Goal: Task Accomplishment & Management: Complete application form

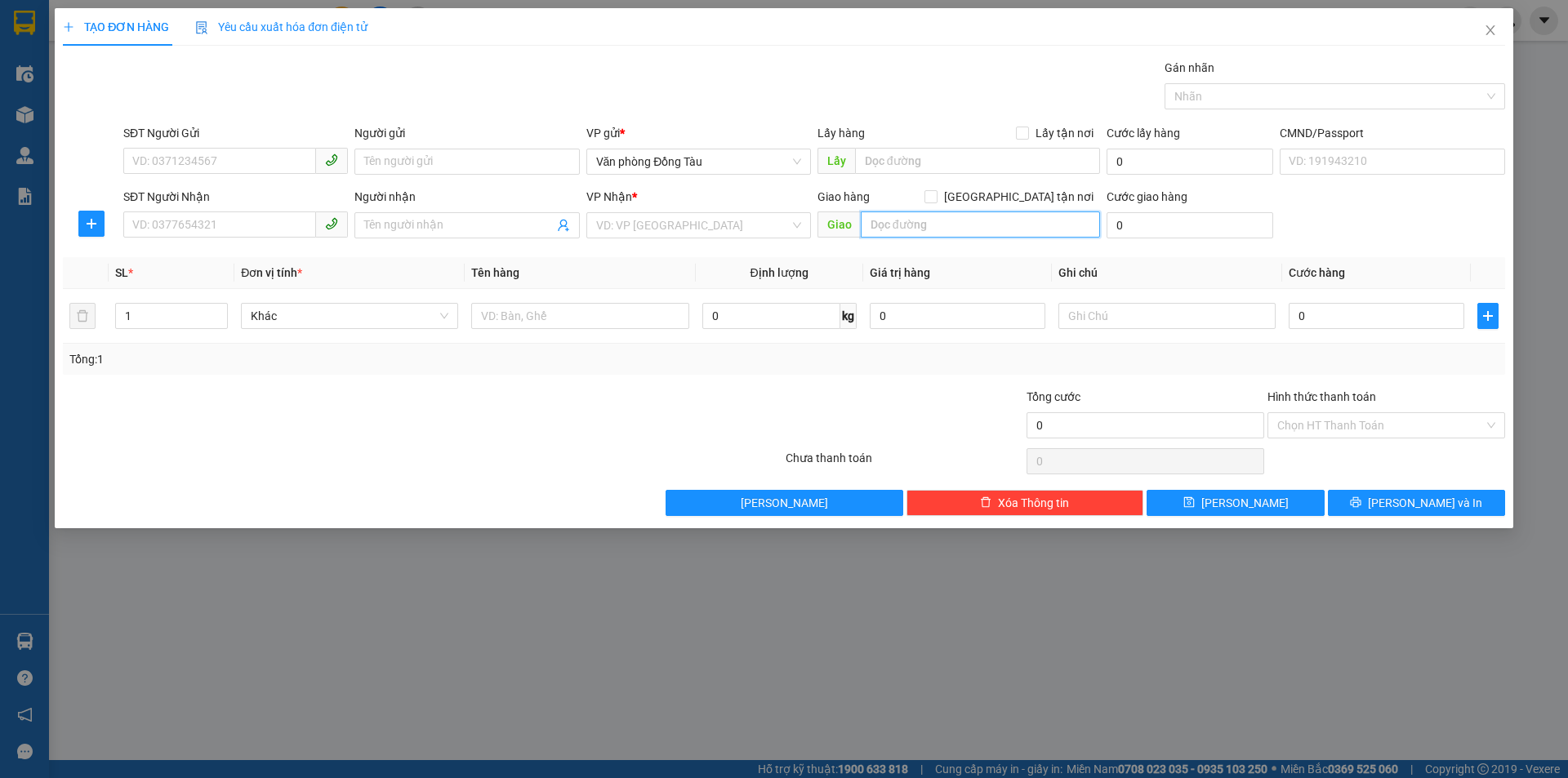
click at [902, 230] on input "text" at bounding box center [980, 224] width 240 height 26
click at [871, 233] on input "STARCITY" at bounding box center [980, 224] width 240 height 26
type input "VINHOME STARCITY"
click at [1129, 227] on input "0" at bounding box center [1189, 225] width 166 height 26
type input "3"
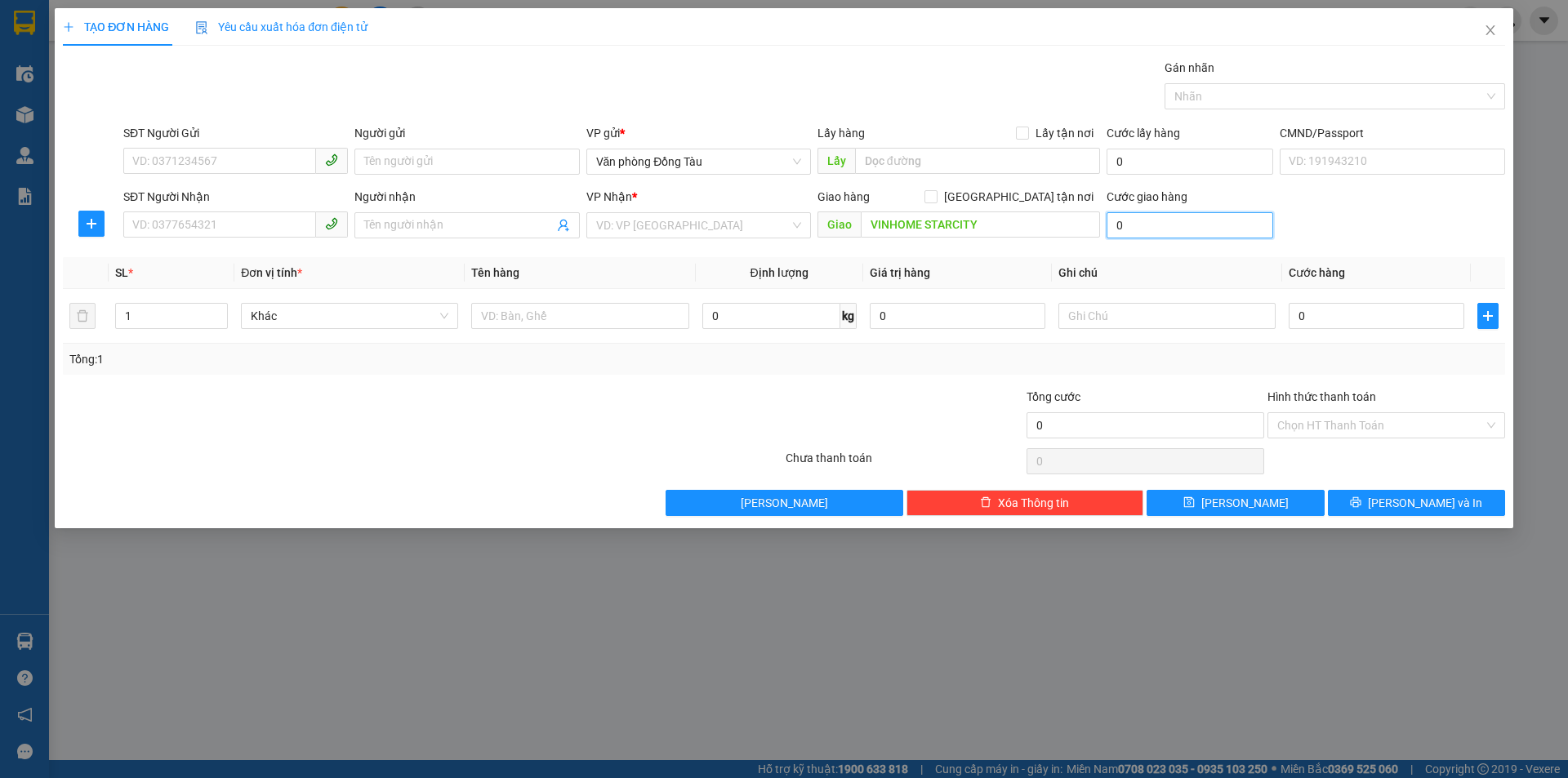
type input "3"
type input "30"
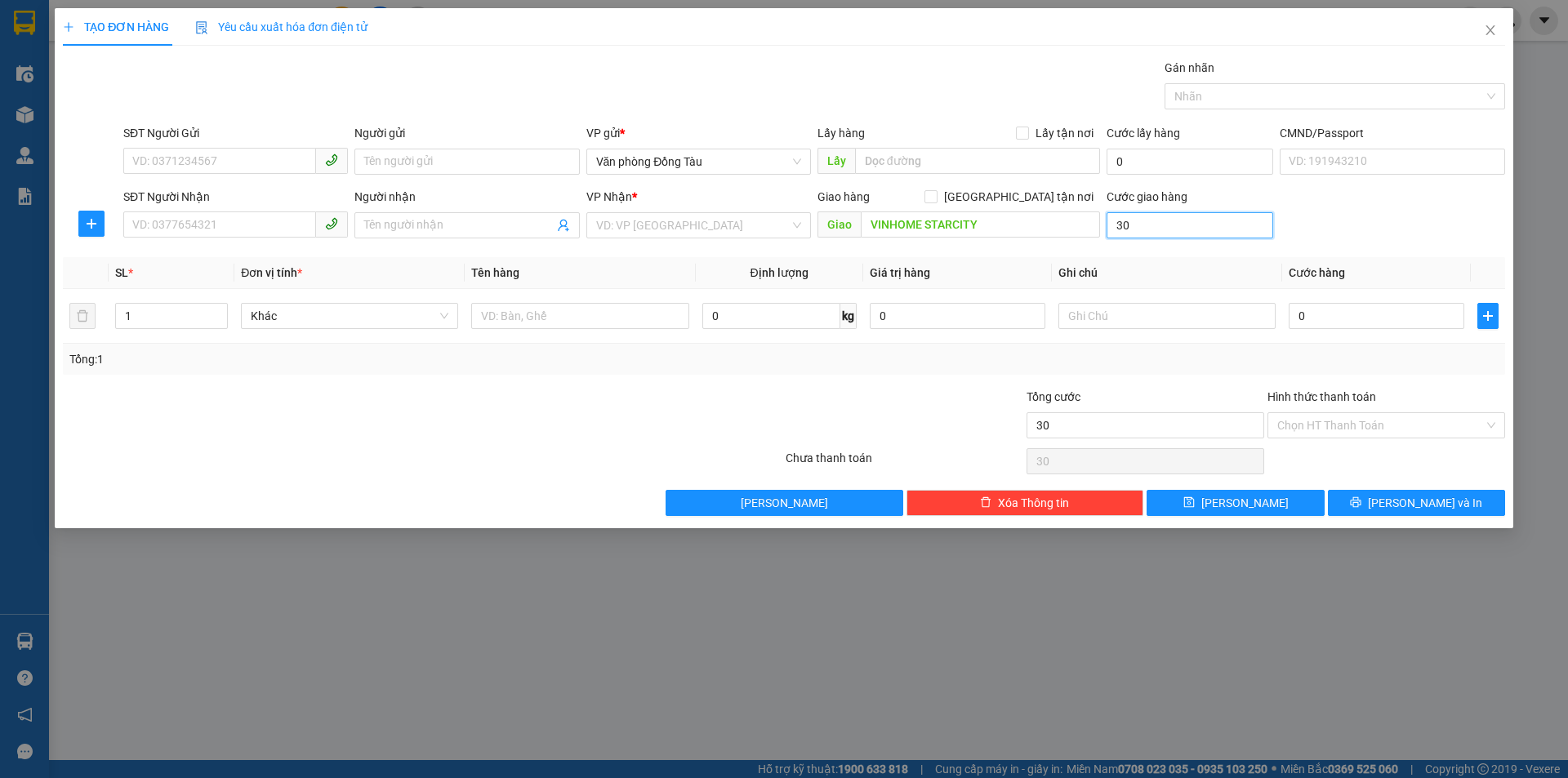
type input "300"
type input "3.000"
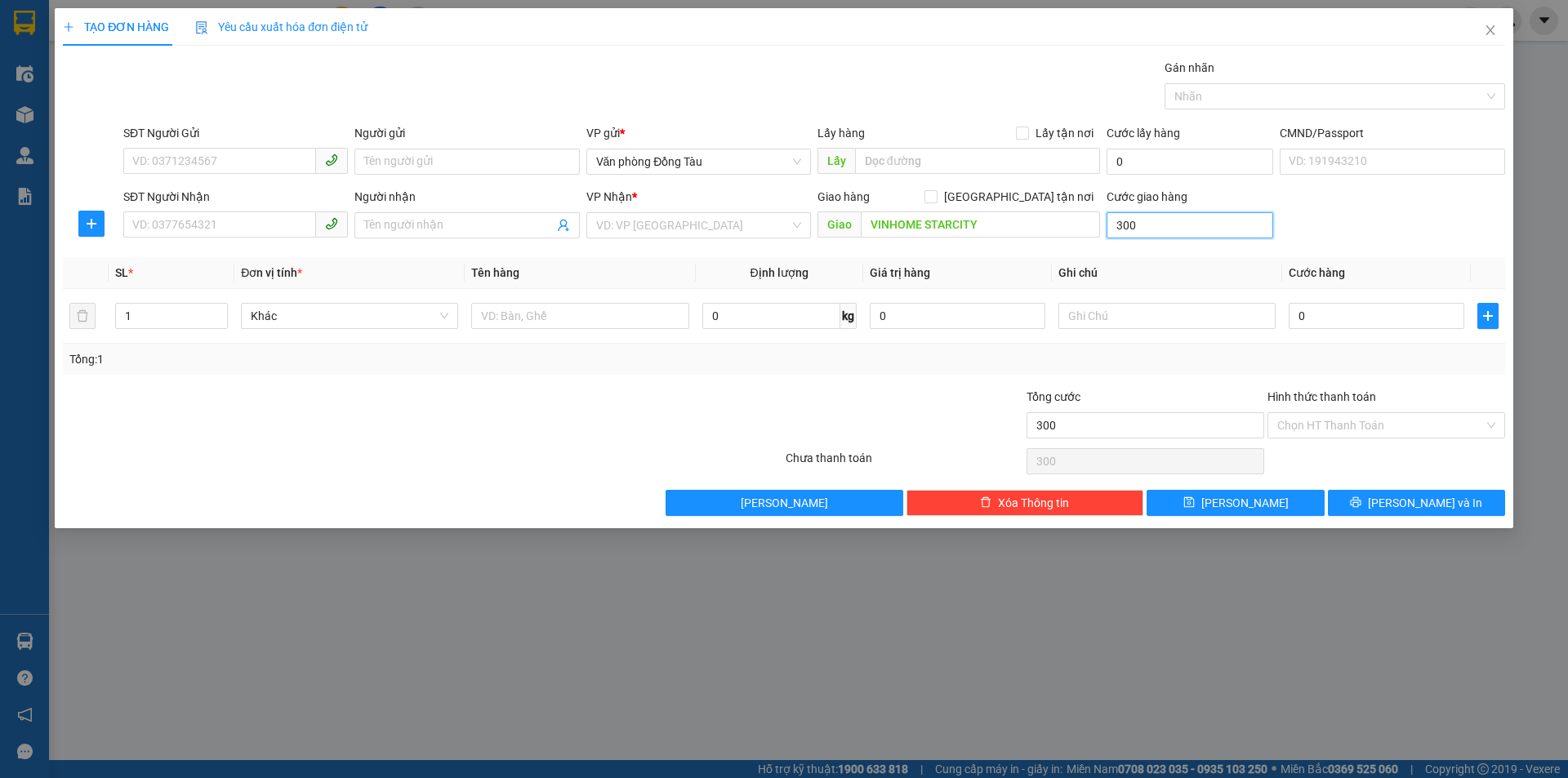
type input "3.000"
type input "30.000"
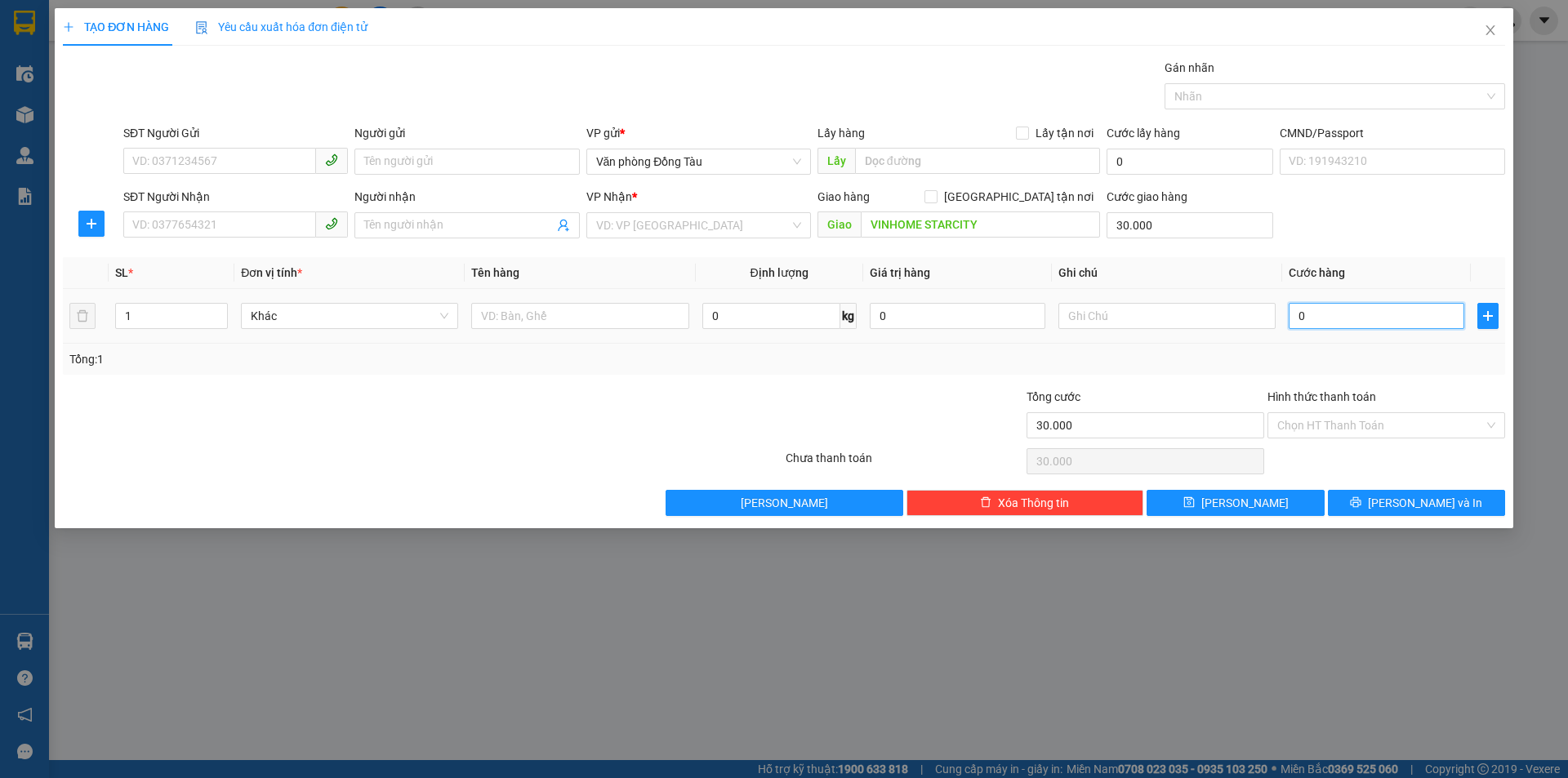
click at [1318, 318] on input "0" at bounding box center [1377, 316] width 176 height 26
type input "4"
type input "30.004"
type input "40"
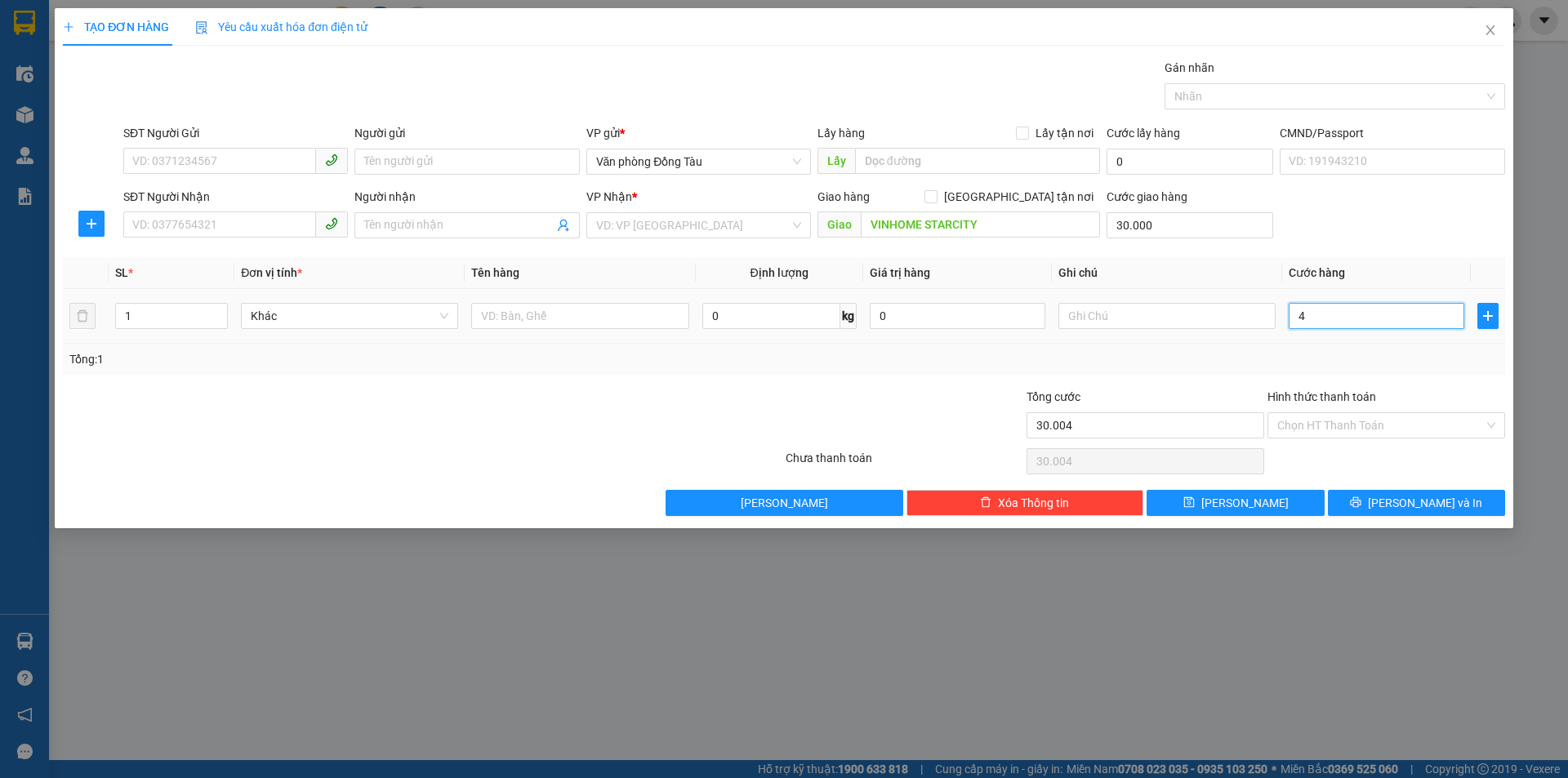
type input "30.040"
type input "400"
type input "30.400"
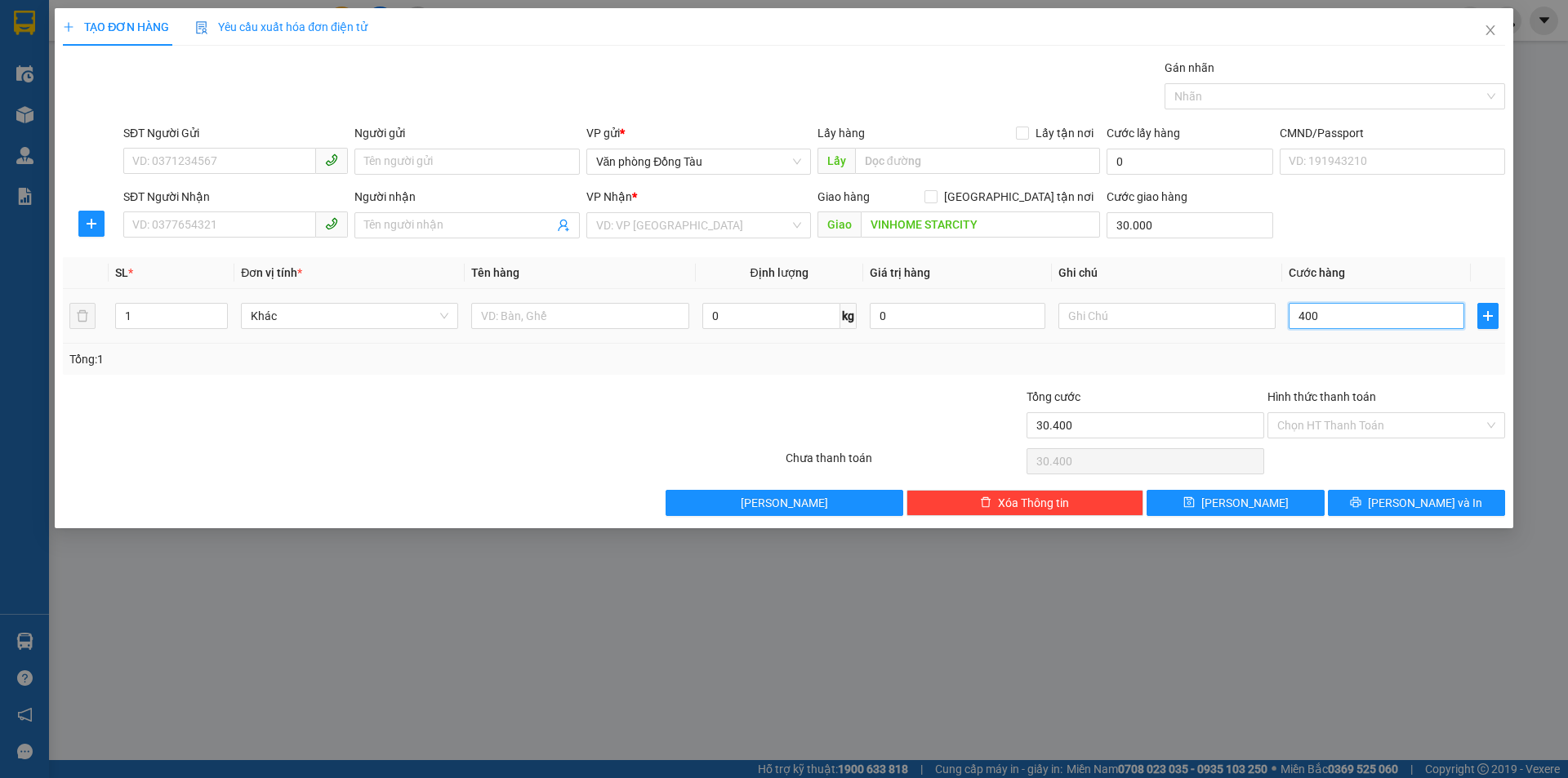
type input "4.000"
type input "34.000"
type input "40.000"
type input "70.000"
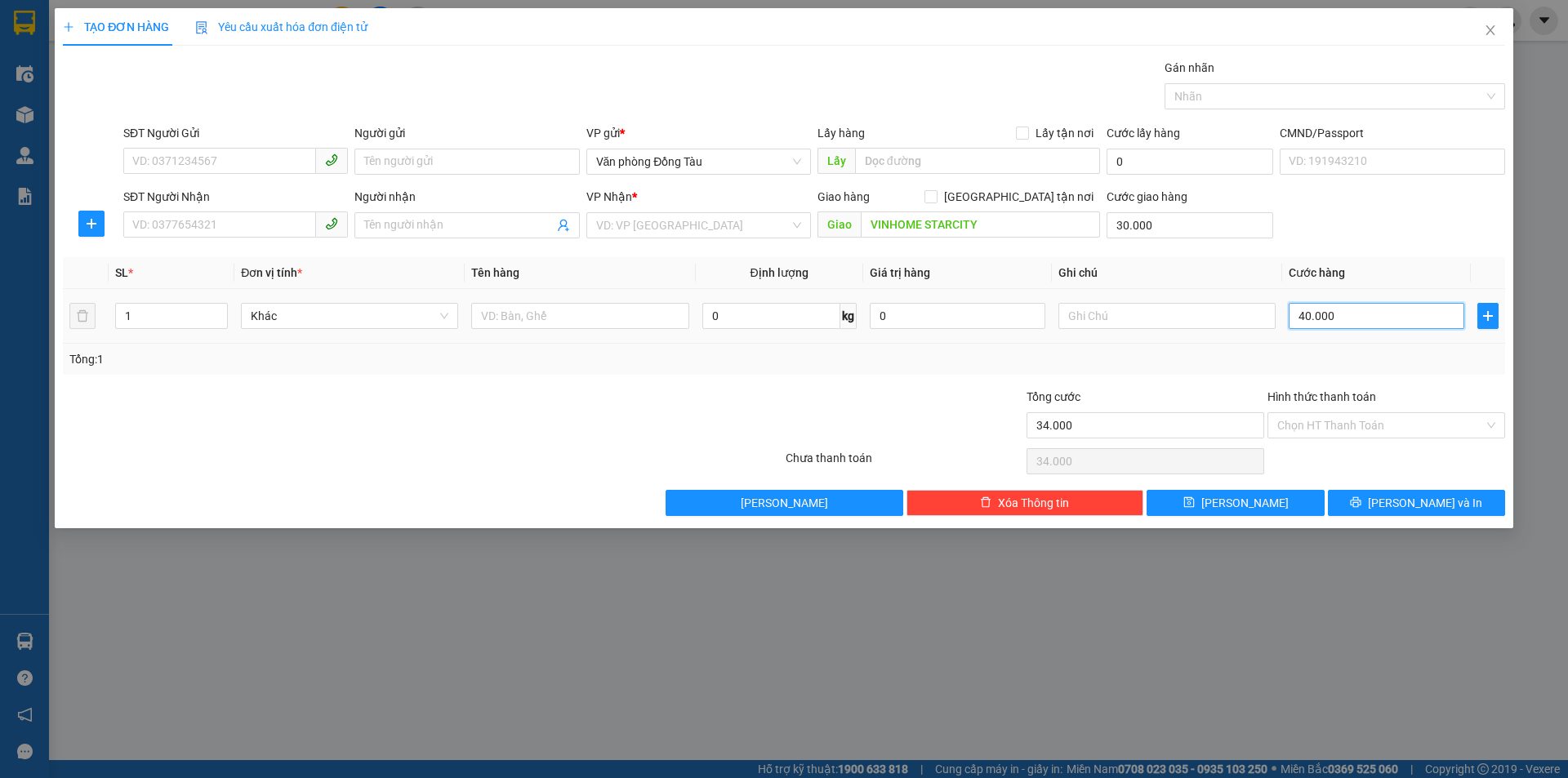
type input "70.000"
type input "40.000"
click at [646, 222] on input "search" at bounding box center [693, 225] width 194 height 24
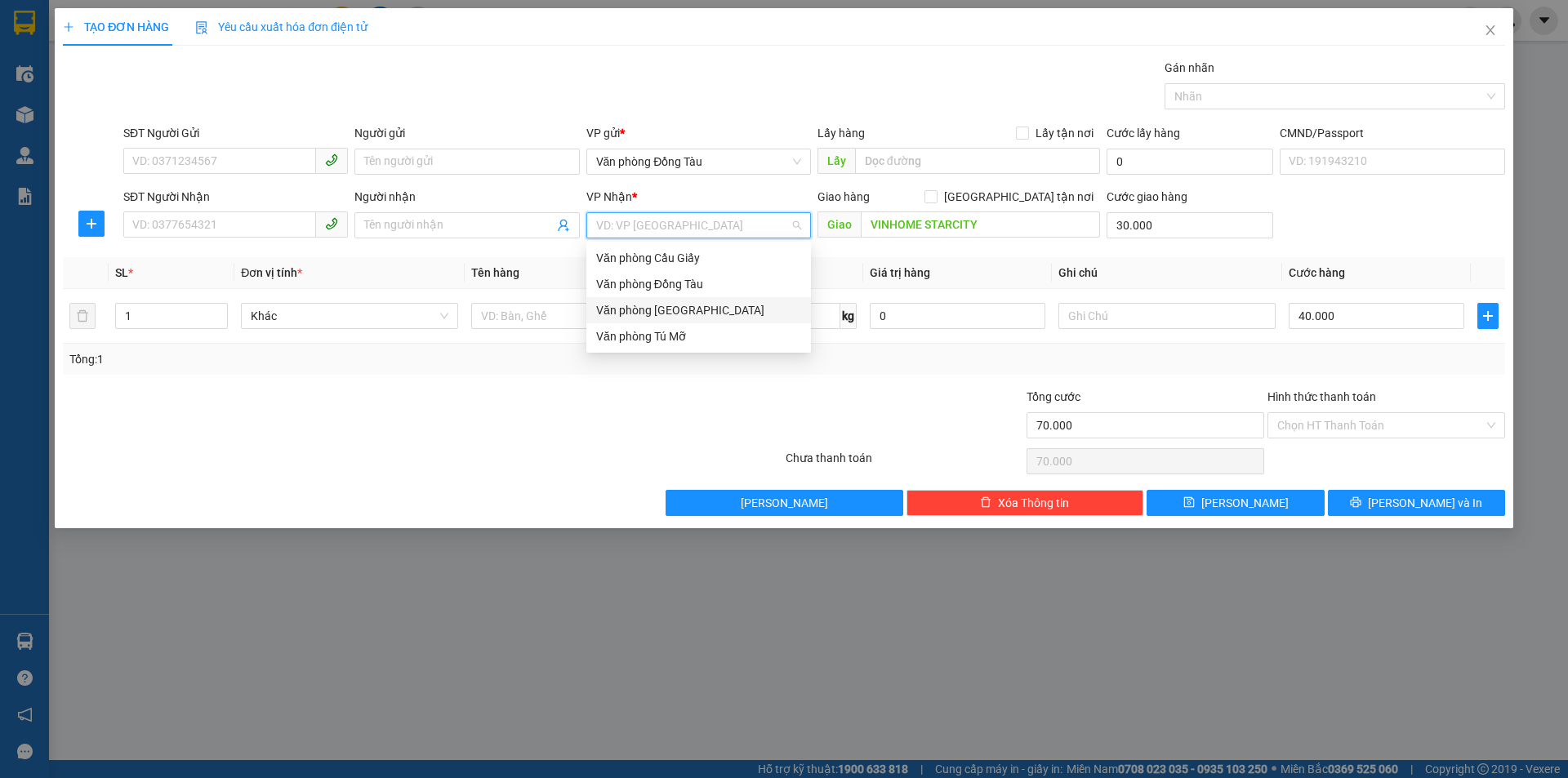
click at [690, 305] on div "Văn phòng [GEOGRAPHIC_DATA]" at bounding box center [699, 310] width 205 height 18
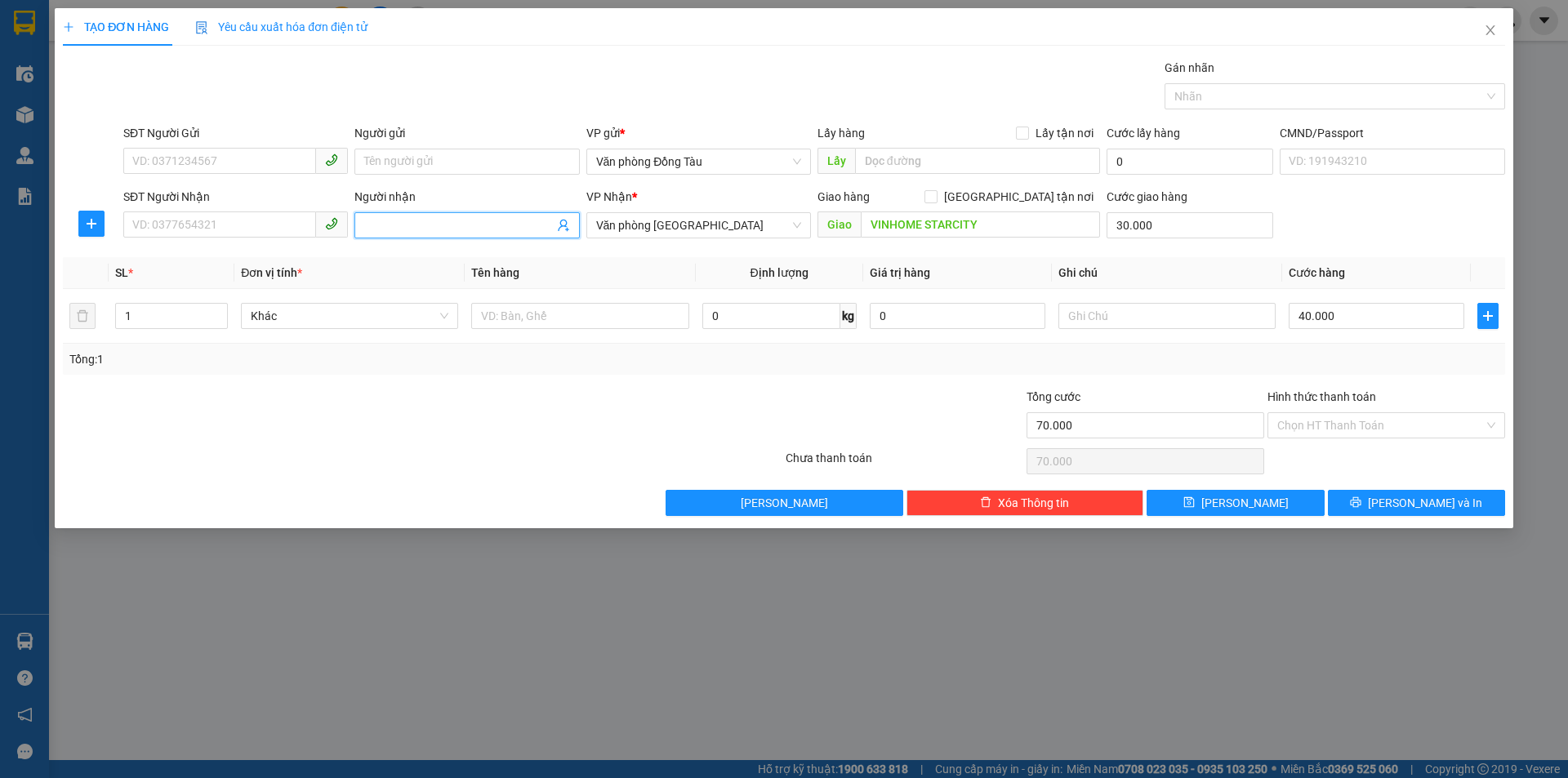
click at [382, 228] on input "Người nhận" at bounding box center [458, 225] width 189 height 18
click at [214, 234] on input "SĐT Người Nhận" at bounding box center [220, 224] width 193 height 26
type input "0964088658"
click at [225, 252] on div "0964088658 - [PERSON_NAME]" at bounding box center [235, 258] width 205 height 18
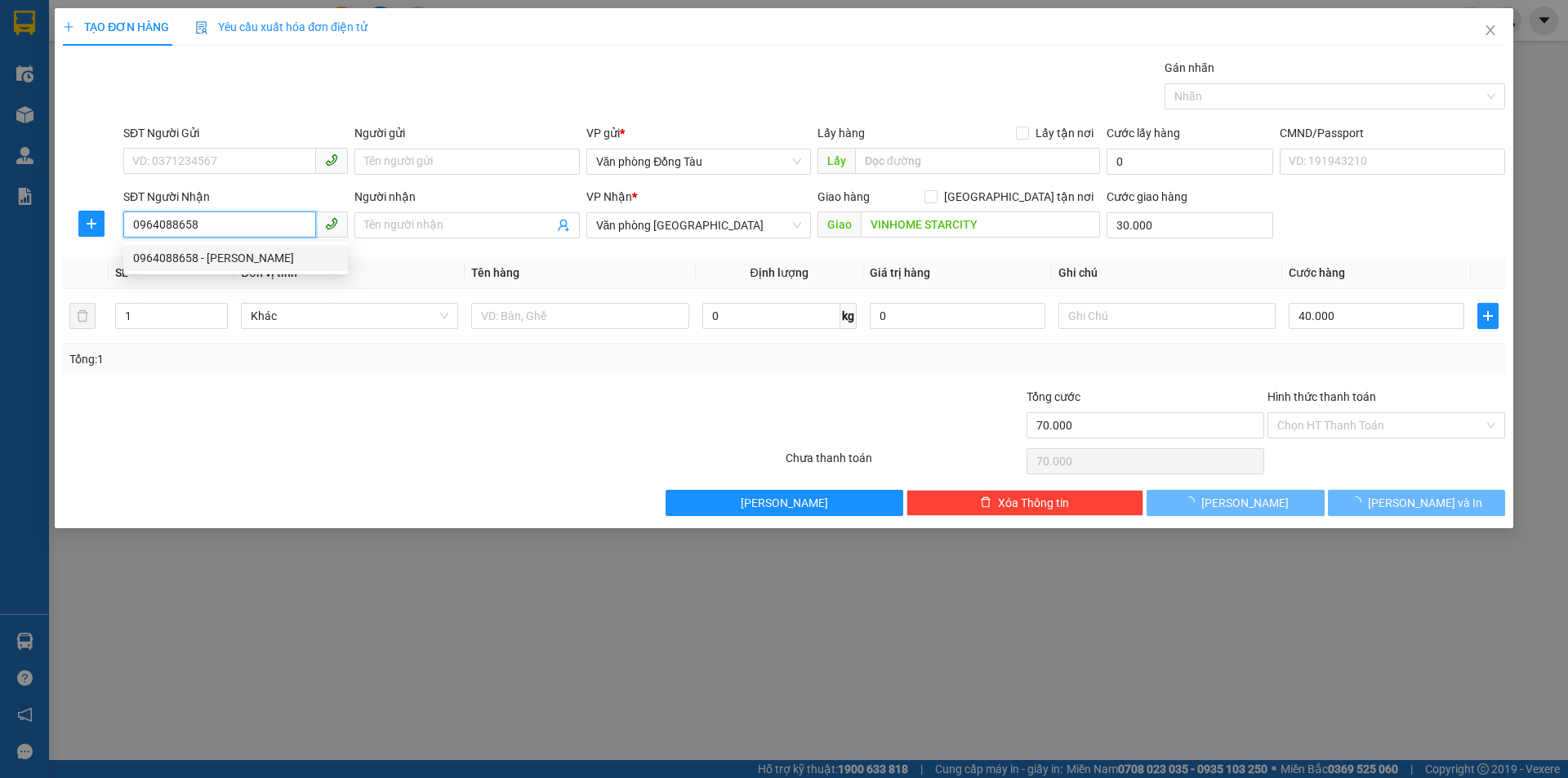
type input "[PERSON_NAME]"
type input "nguyệt quế 5 vinhome star city"
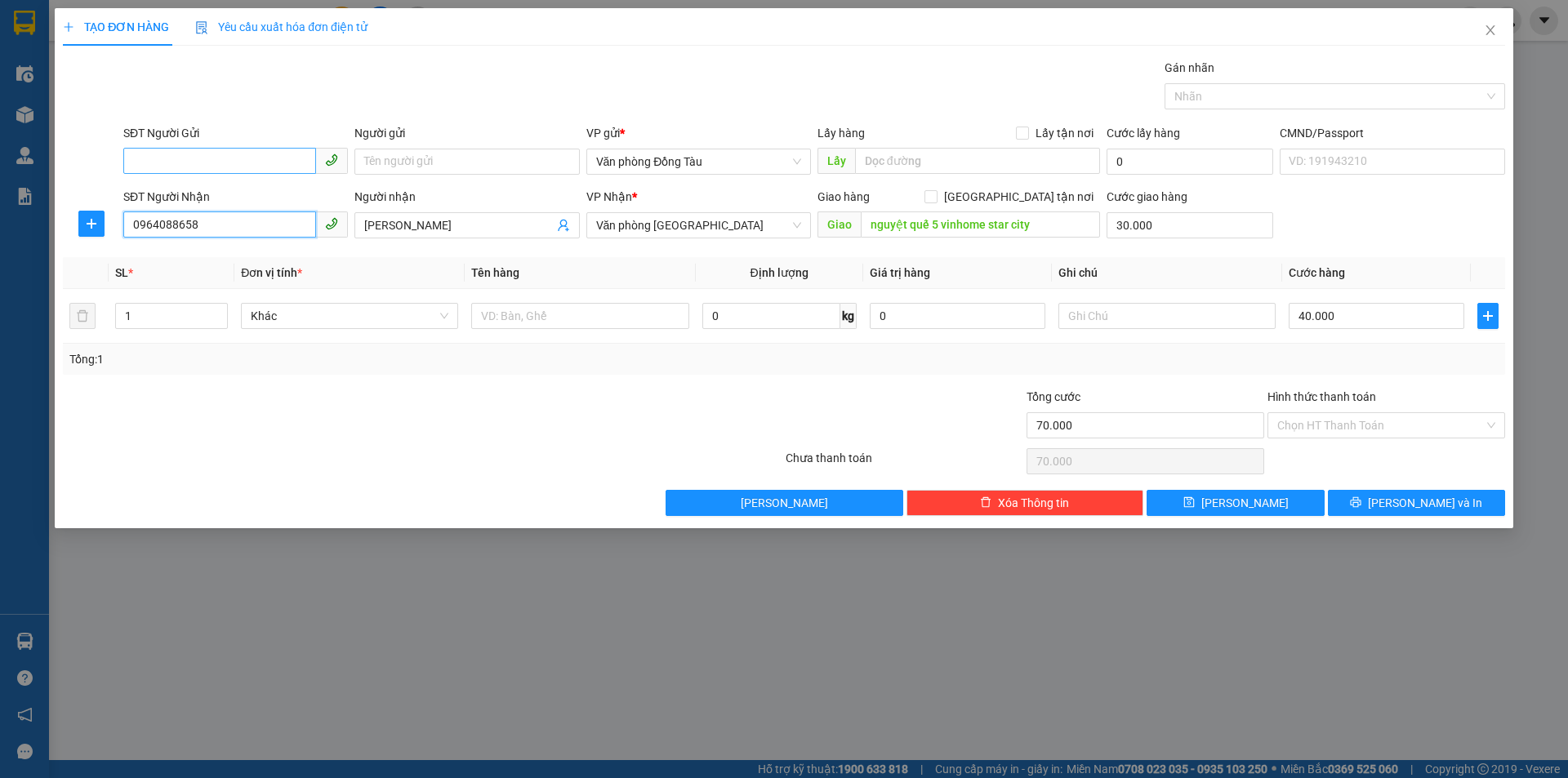
type input "0964088658"
click at [211, 165] on input "SĐT Người Gửi" at bounding box center [220, 161] width 193 height 26
type input "0967084320"
click at [241, 196] on div "0967084320 - a lộc" at bounding box center [235, 194] width 205 height 18
type input "a lộc"
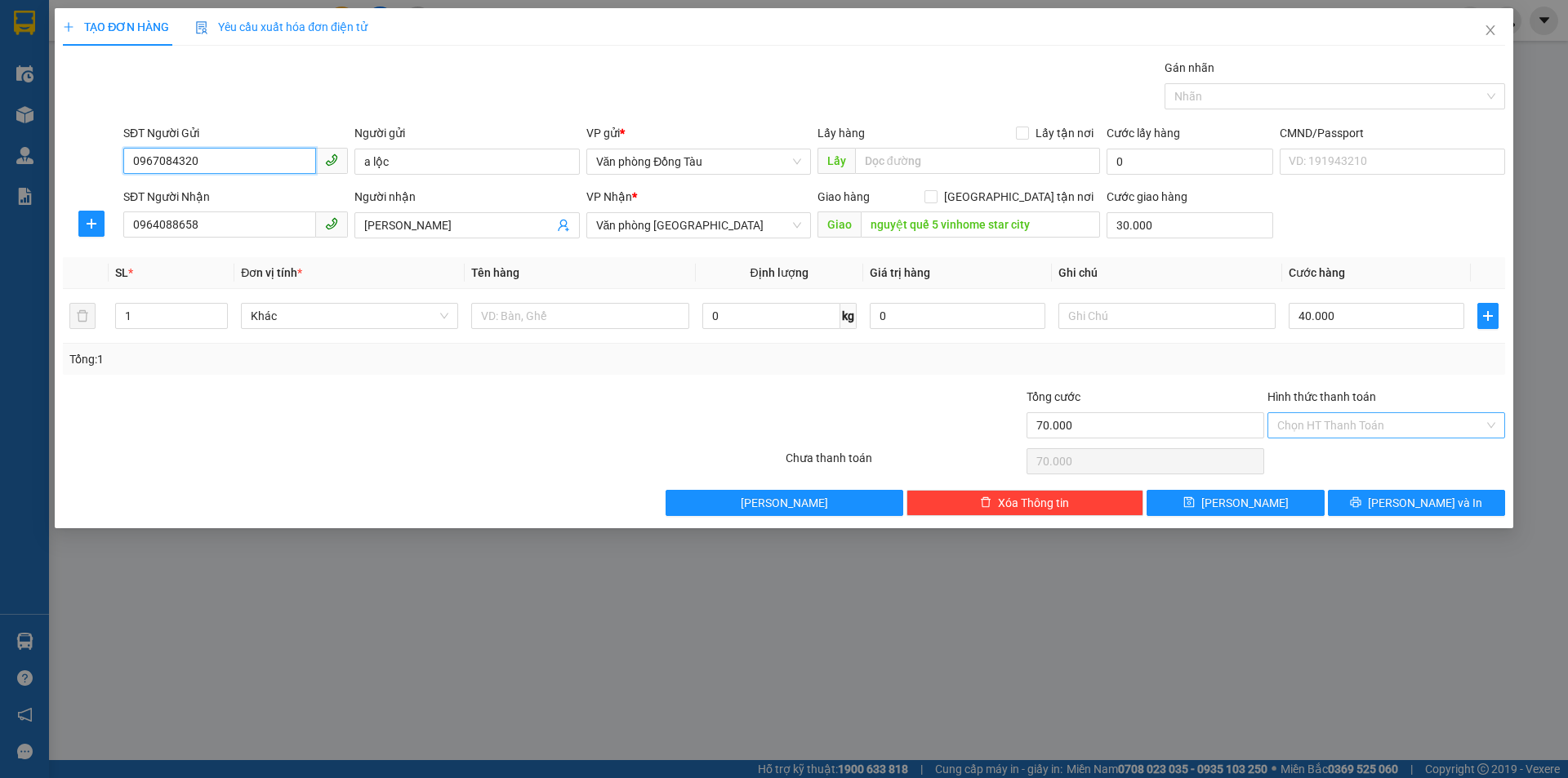
type input "0967084320"
click at [1384, 418] on input "Hình thức thanh toán" at bounding box center [1380, 426] width 207 height 24
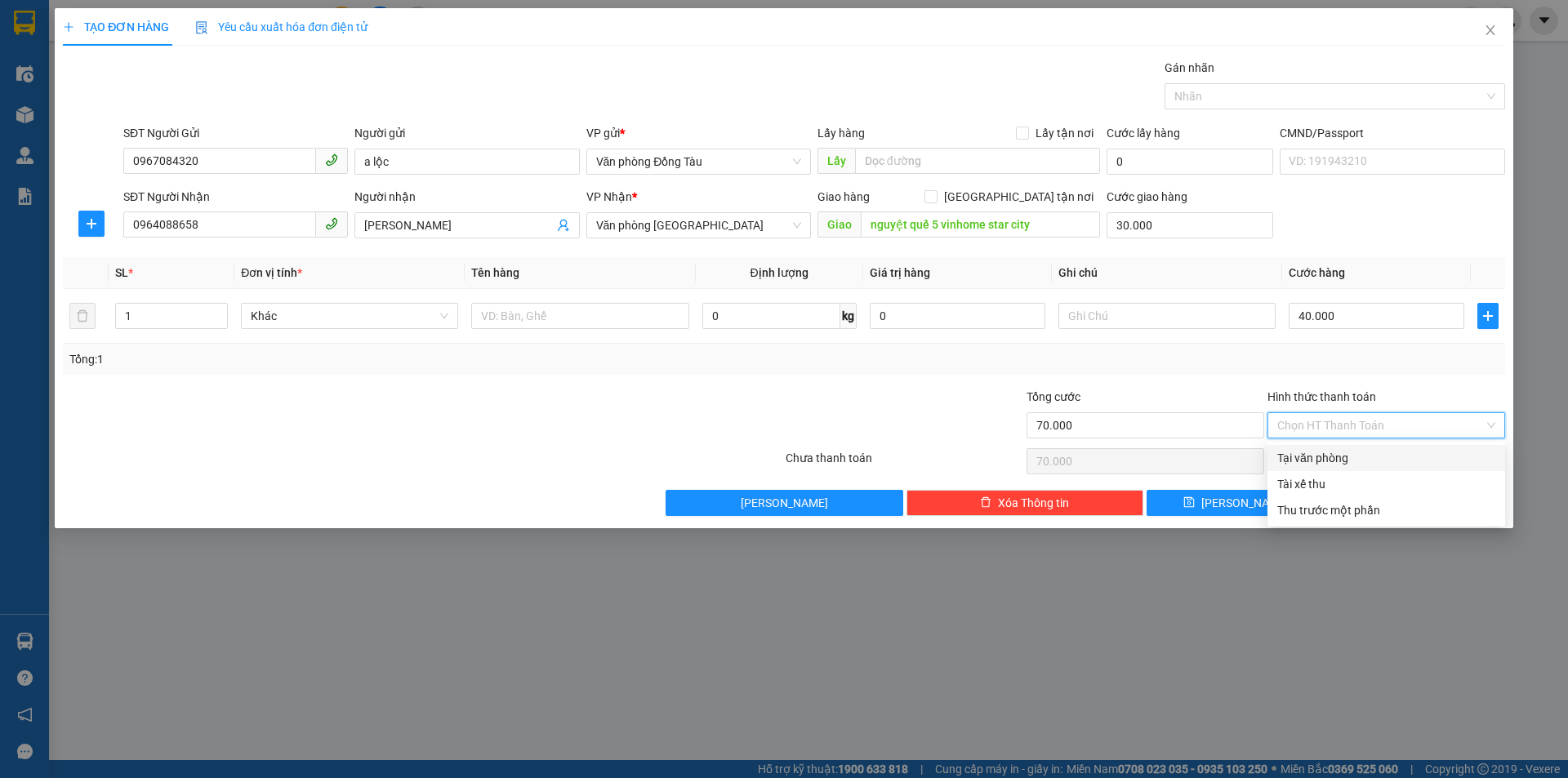
click at [1337, 461] on div "Tại văn phòng" at bounding box center [1385, 457] width 218 height 18
type input "0"
click at [1388, 494] on button "[PERSON_NAME] và In" at bounding box center [1416, 503] width 177 height 26
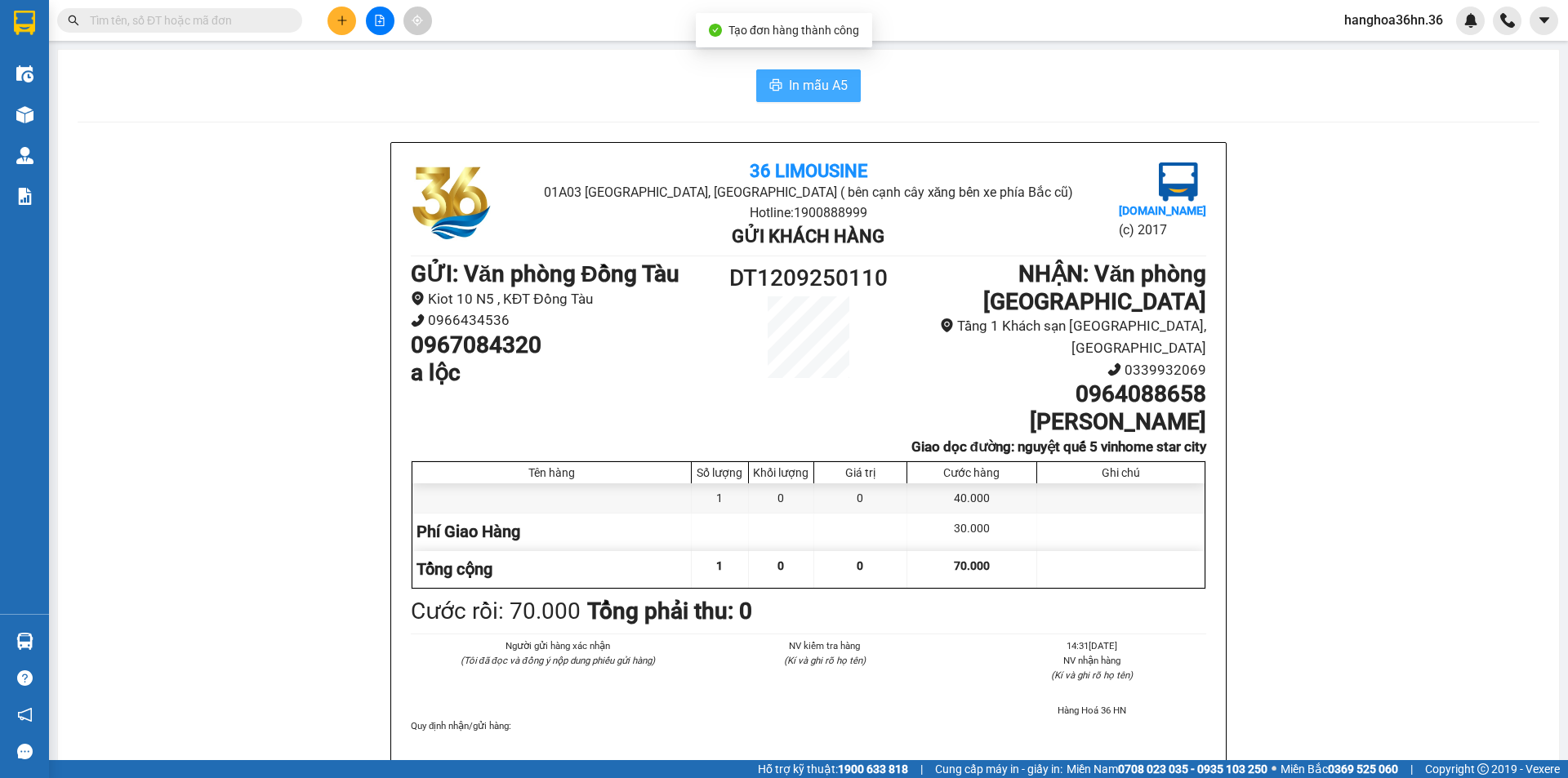
click at [789, 84] on span "In mẫu A5" at bounding box center [818, 85] width 59 height 21
click at [812, 89] on span "In mẫu A5" at bounding box center [818, 85] width 59 height 21
click at [337, 23] on icon "plus" at bounding box center [341, 20] width 11 height 11
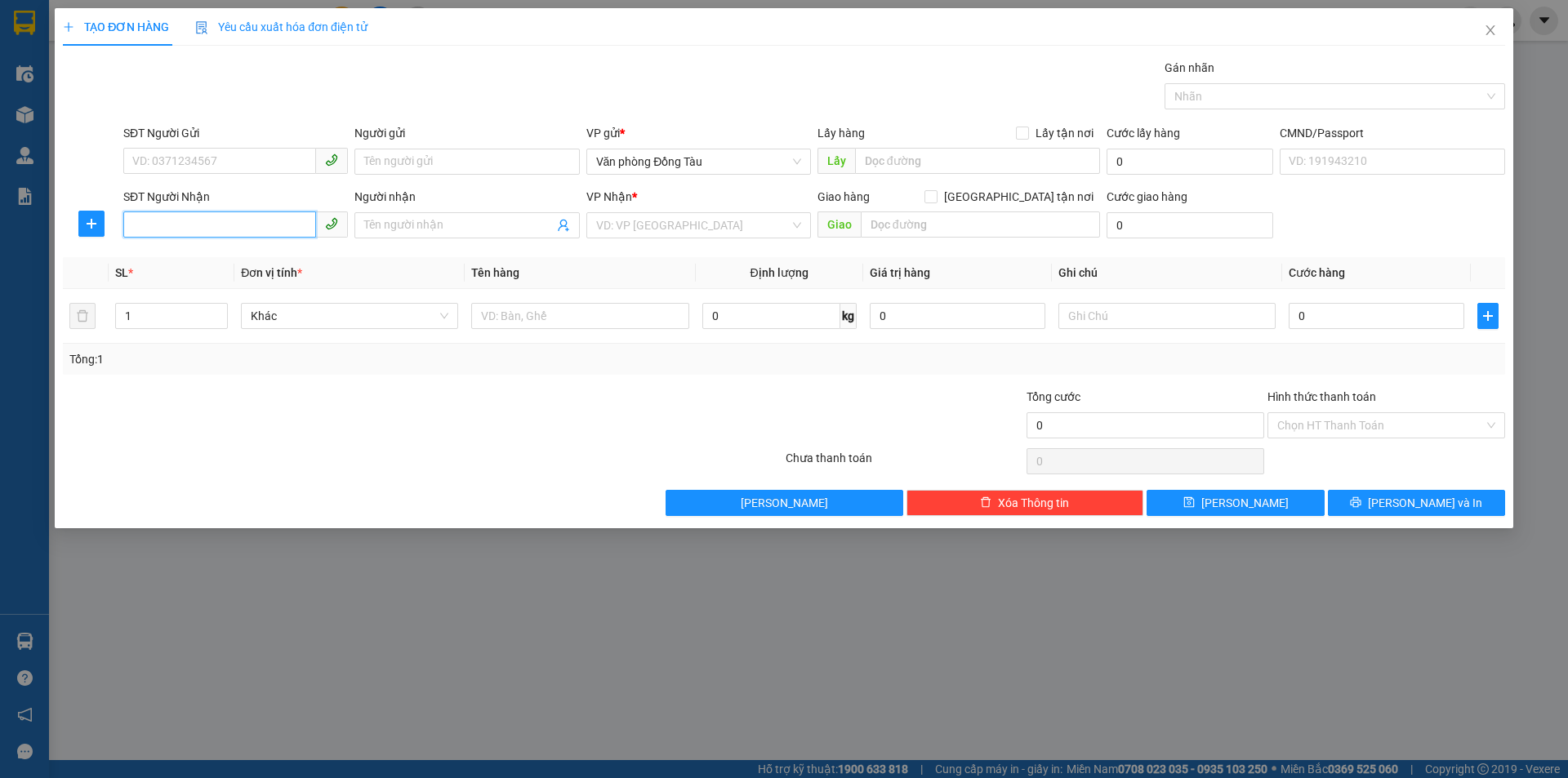
click at [233, 229] on input "SĐT Người Nhận" at bounding box center [220, 224] width 193 height 26
click at [207, 160] on input "SĐT Người Gửi" at bounding box center [220, 161] width 193 height 26
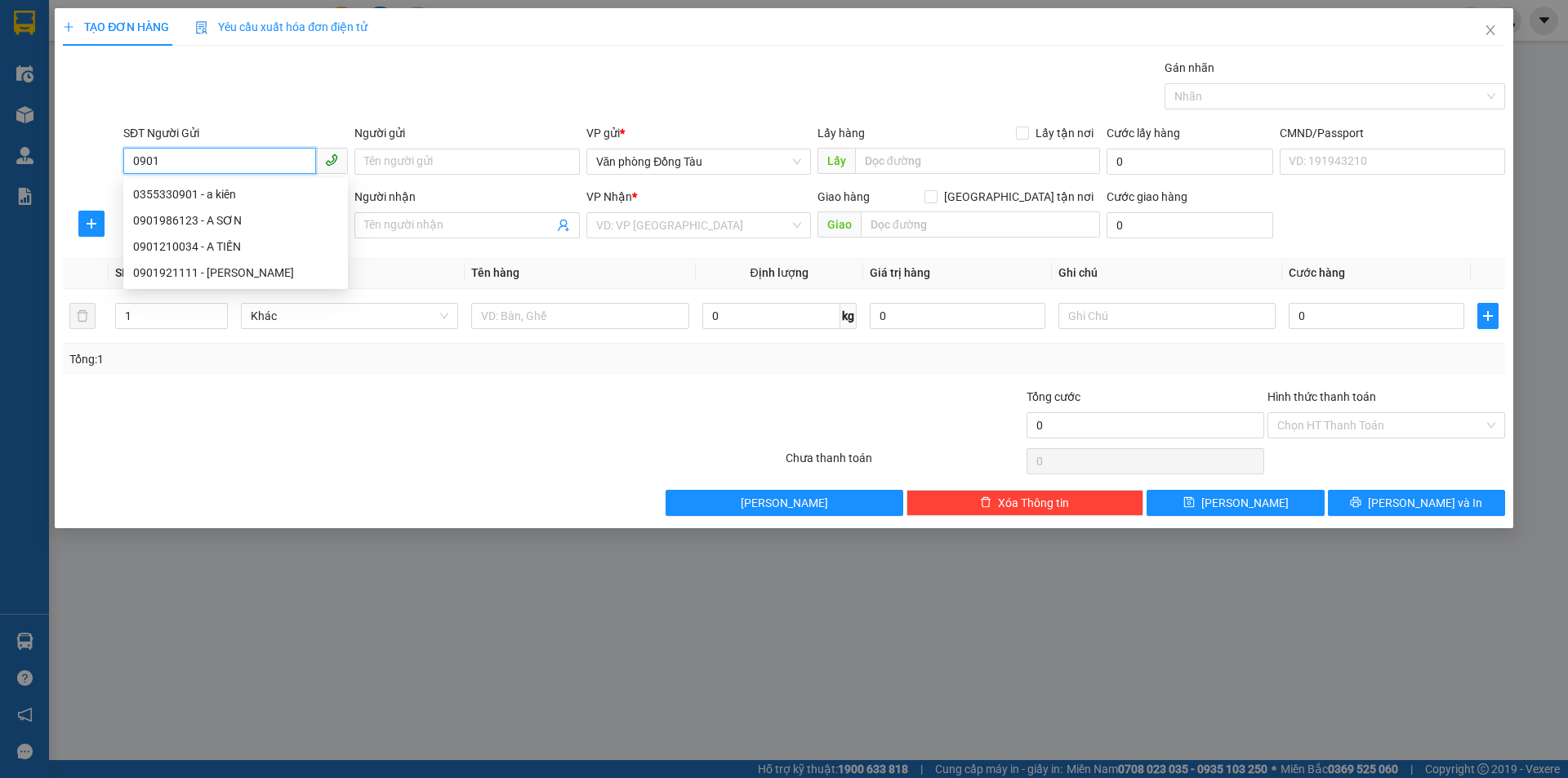
type input "0901"
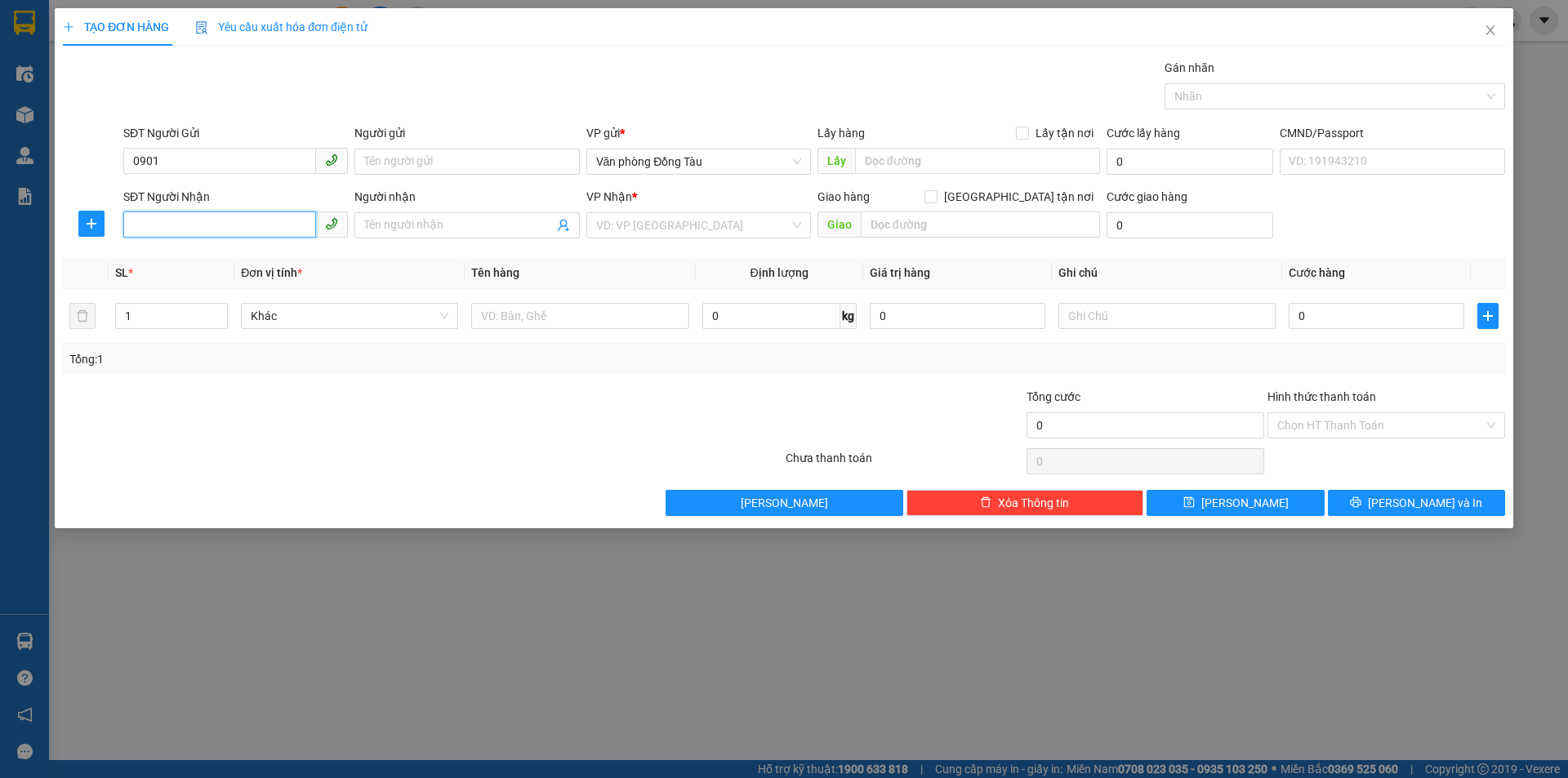
click at [184, 227] on input "SĐT Người Nhận" at bounding box center [220, 224] width 193 height 26
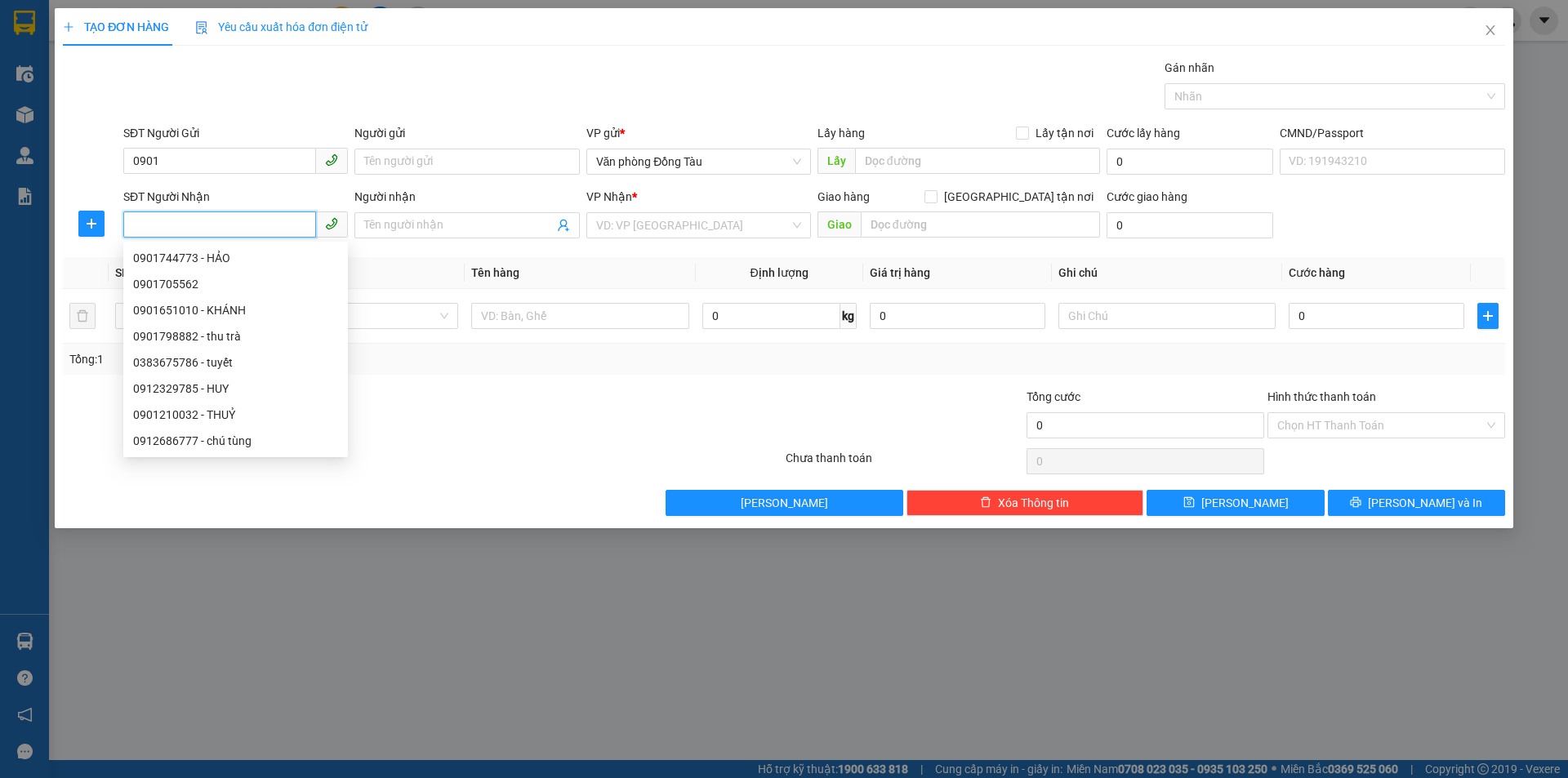
paste input "0382363429"
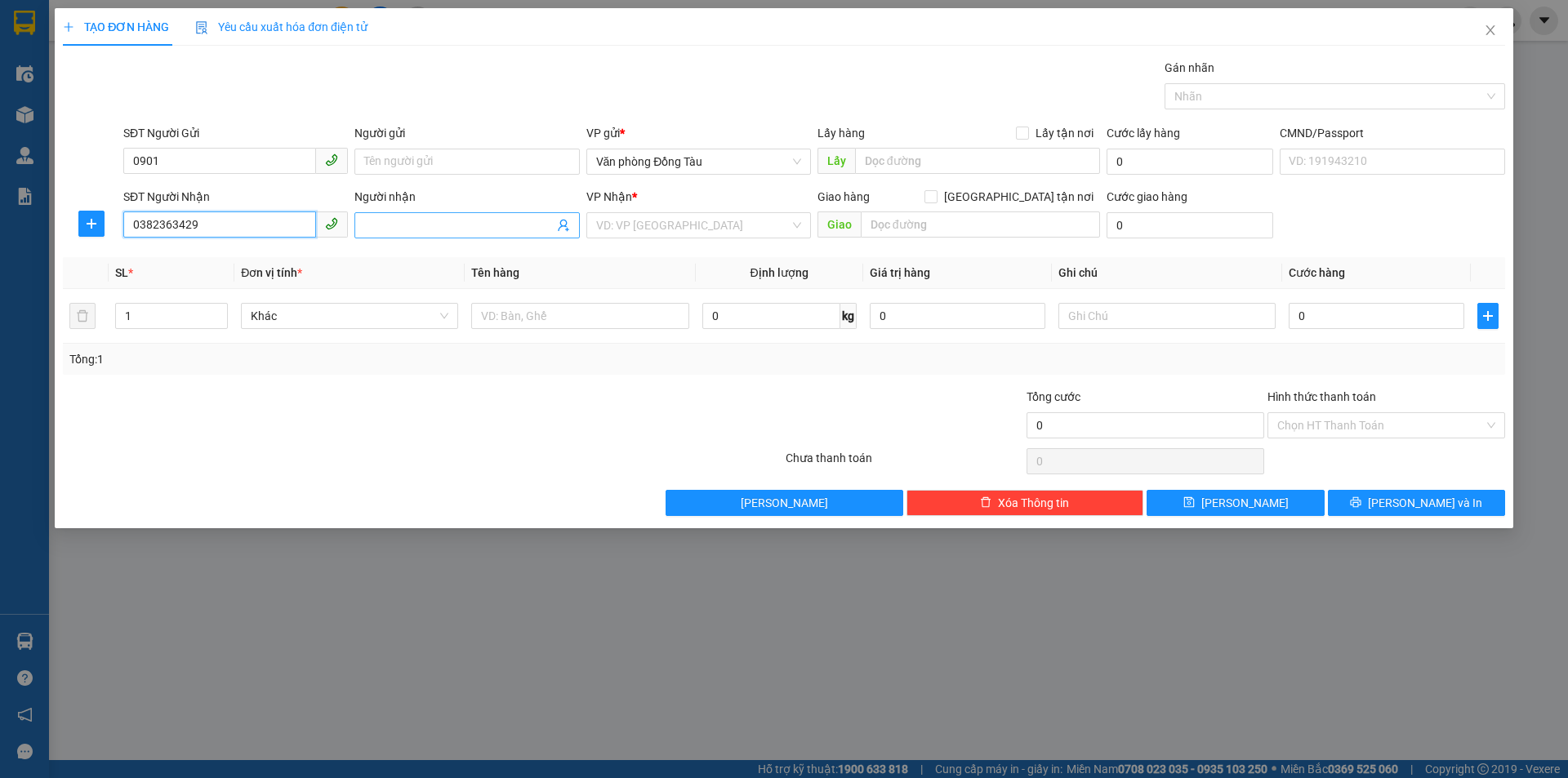
type input "0382363429"
click at [388, 227] on input "Người nhận" at bounding box center [458, 225] width 189 height 18
type input "T"
type input "THUÊ ĐỒ NHÀ LENG"
click at [667, 221] on input "search" at bounding box center [693, 225] width 194 height 24
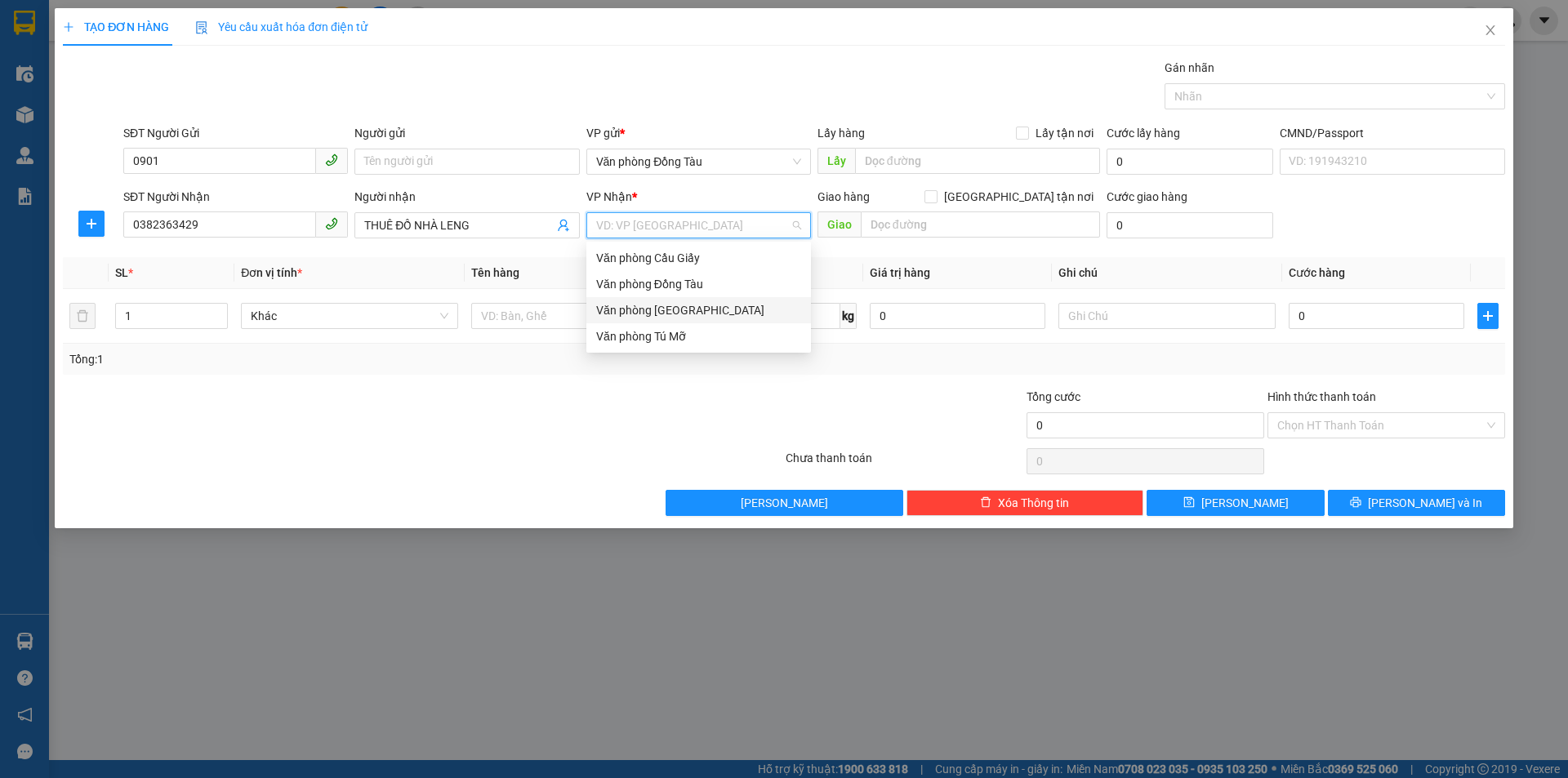
click at [691, 311] on div "Văn phòng [GEOGRAPHIC_DATA]" at bounding box center [699, 310] width 205 height 18
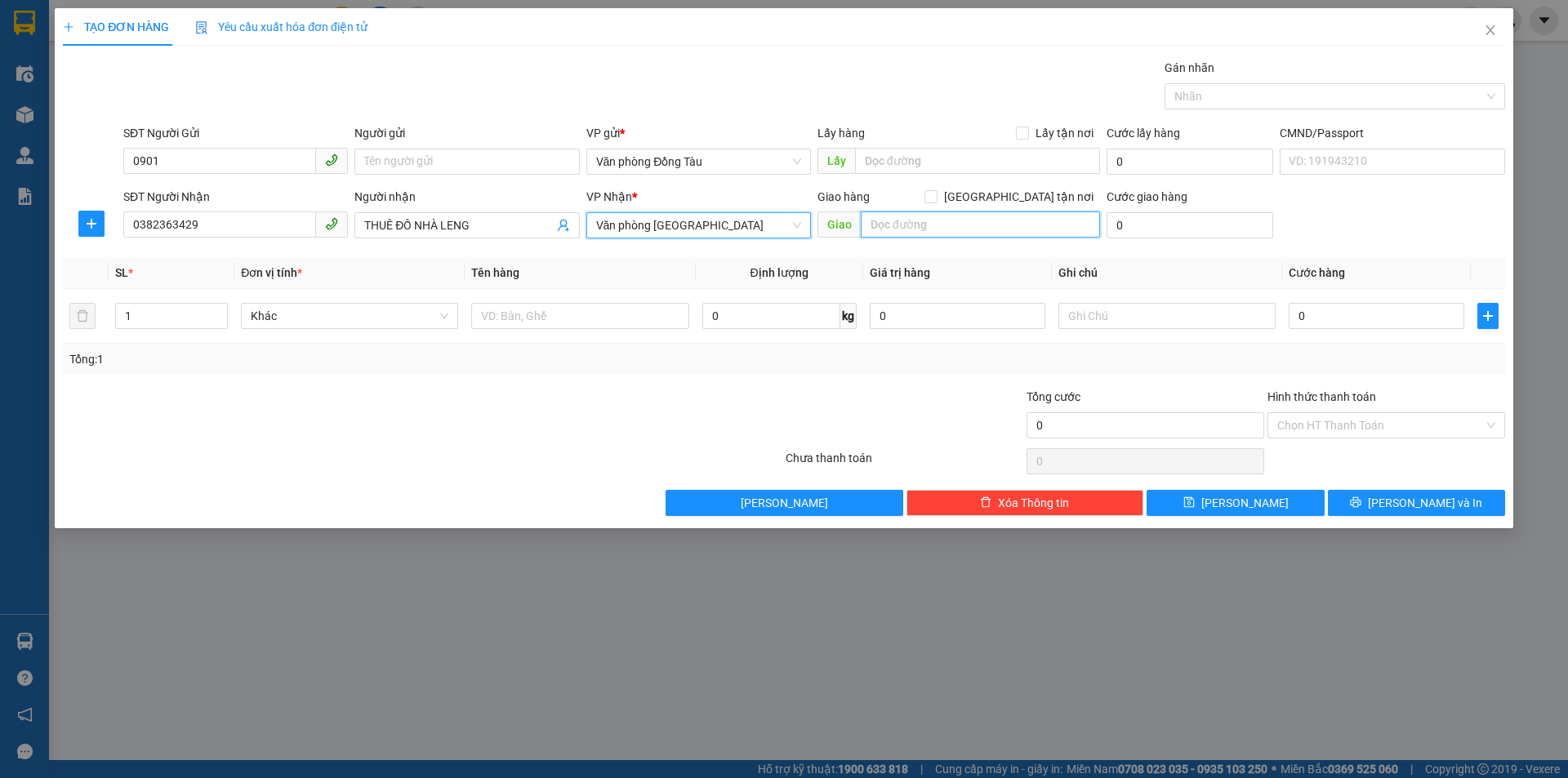
click at [934, 227] on input "text" at bounding box center [980, 224] width 240 height 26
type input "CÔNG AN HUYỆN [GEOGRAPHIC_DATA]"
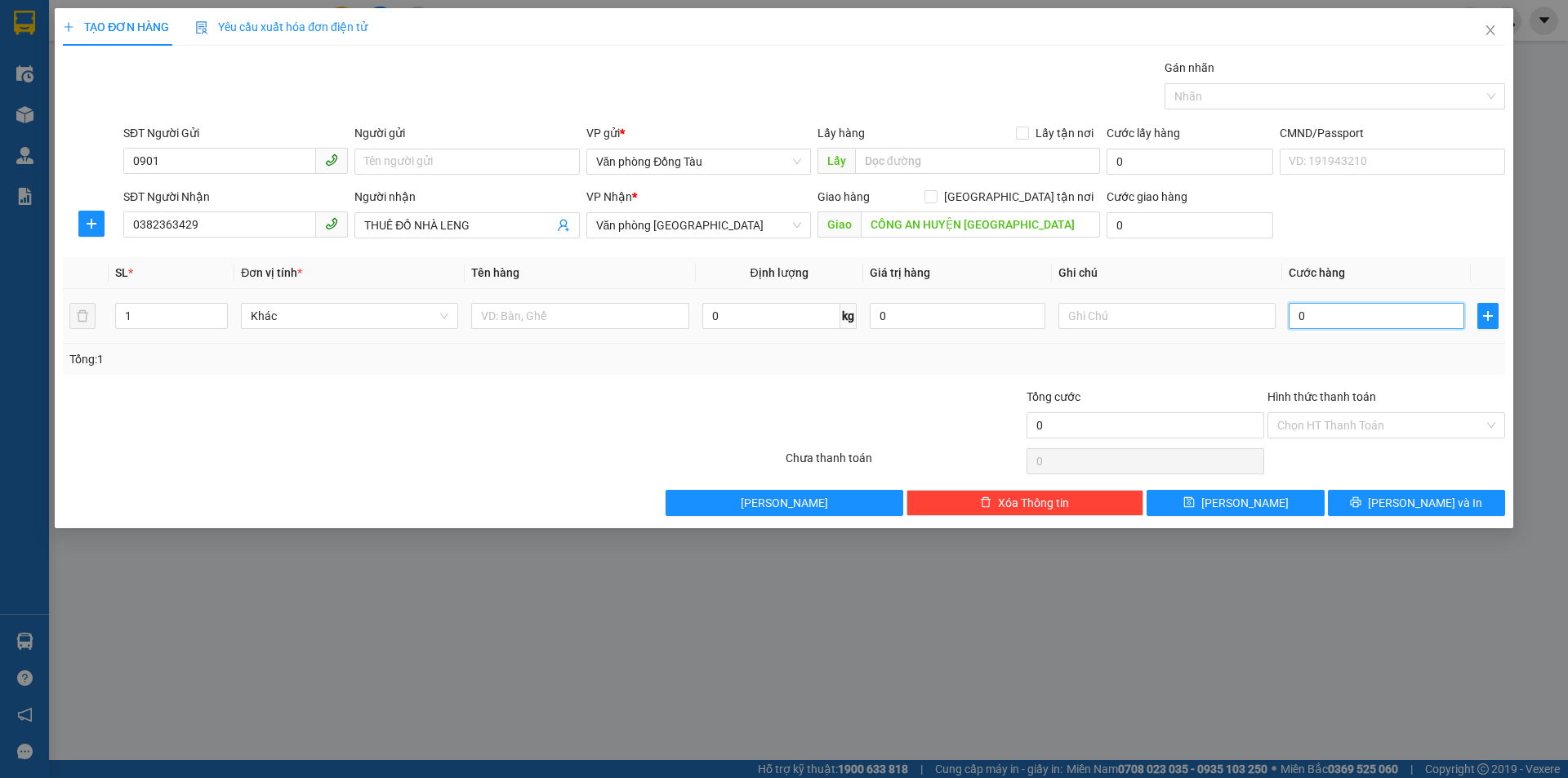
click at [1305, 317] on input "0" at bounding box center [1377, 316] width 176 height 26
click at [1135, 216] on input "0" at bounding box center [1189, 225] width 166 height 26
click at [1329, 325] on input "0" at bounding box center [1377, 316] width 176 height 26
type input "4"
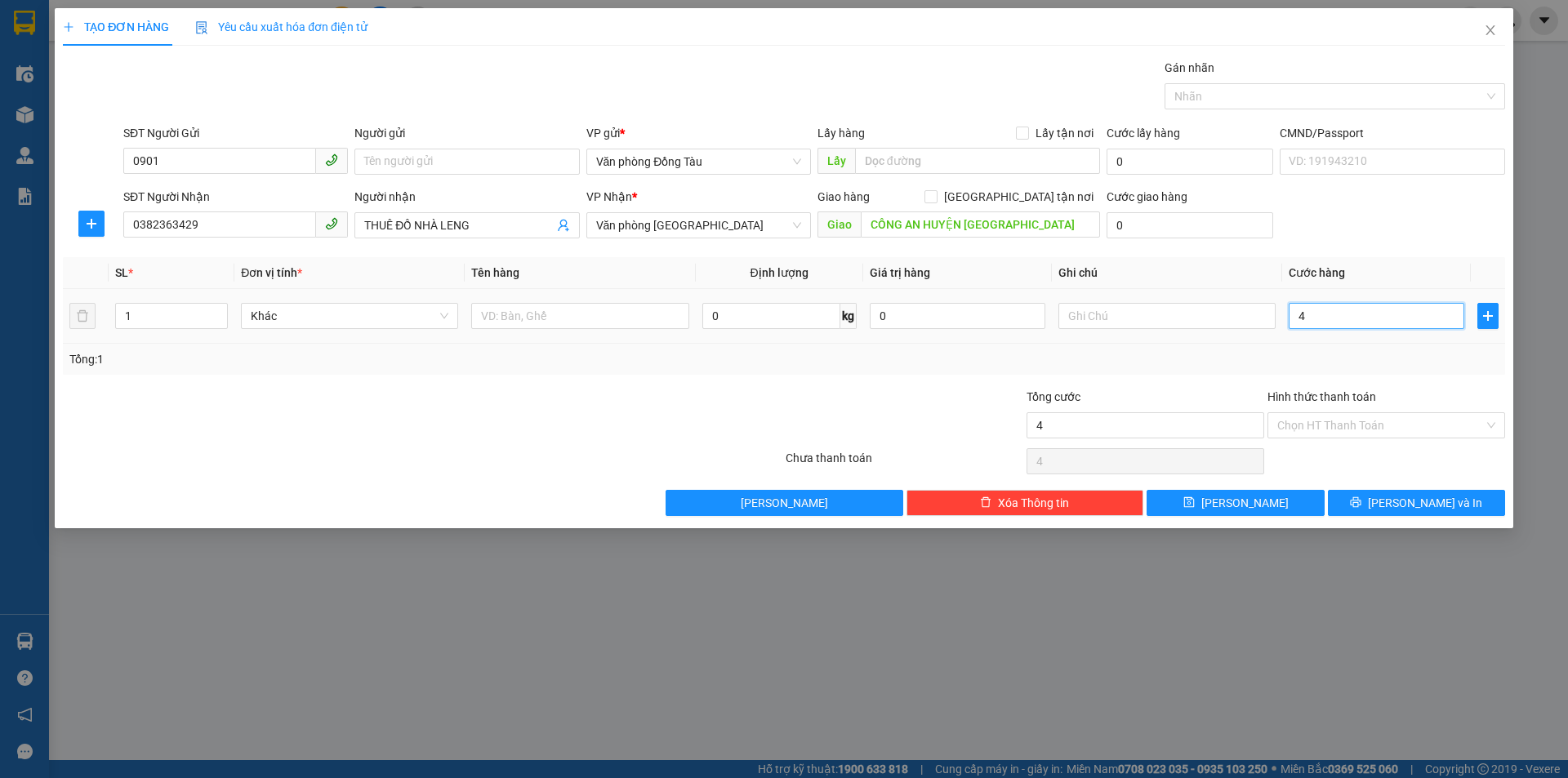
type input "4"
type input "40"
type input "400"
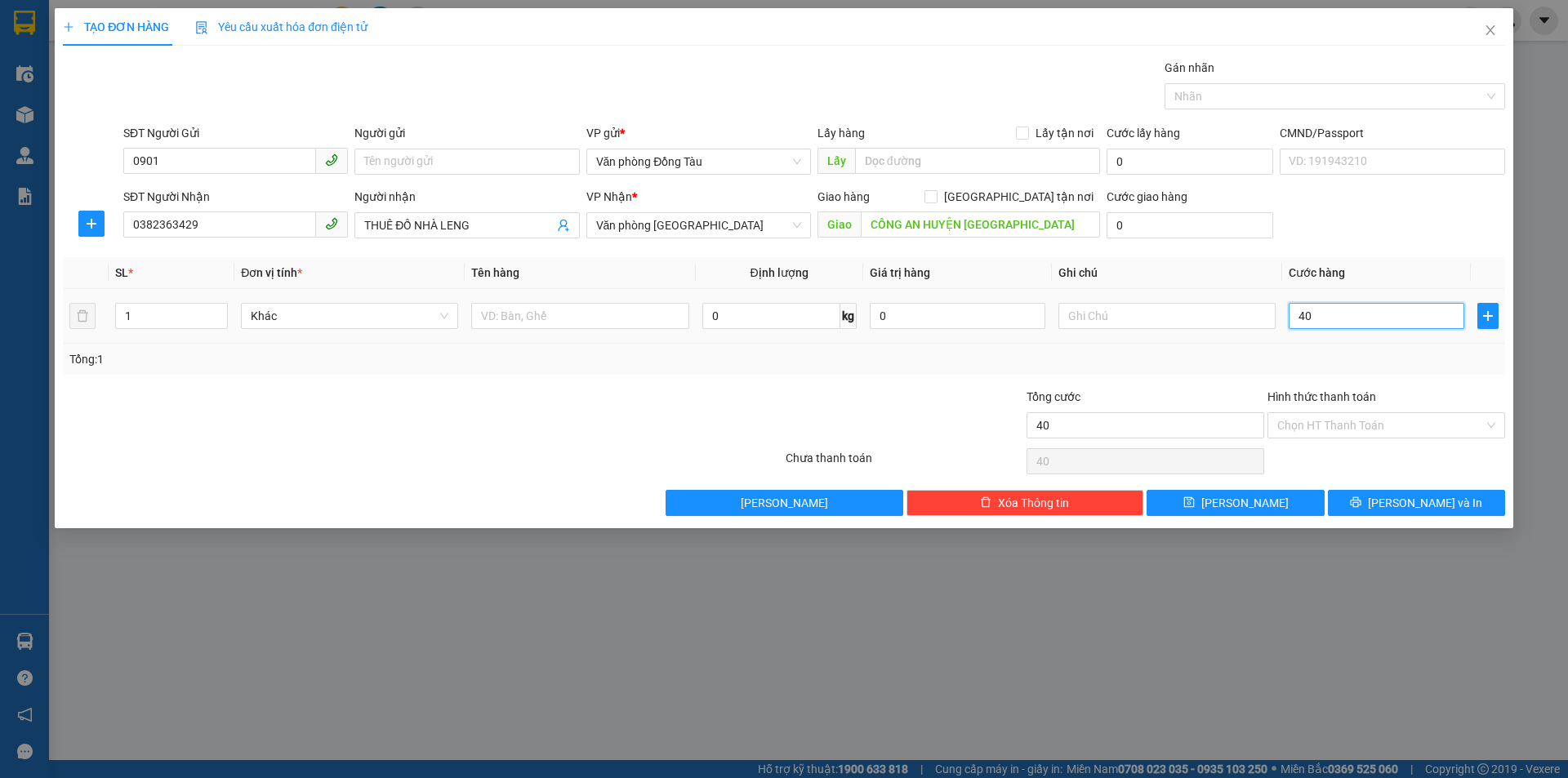
type input "400"
type input "4.000"
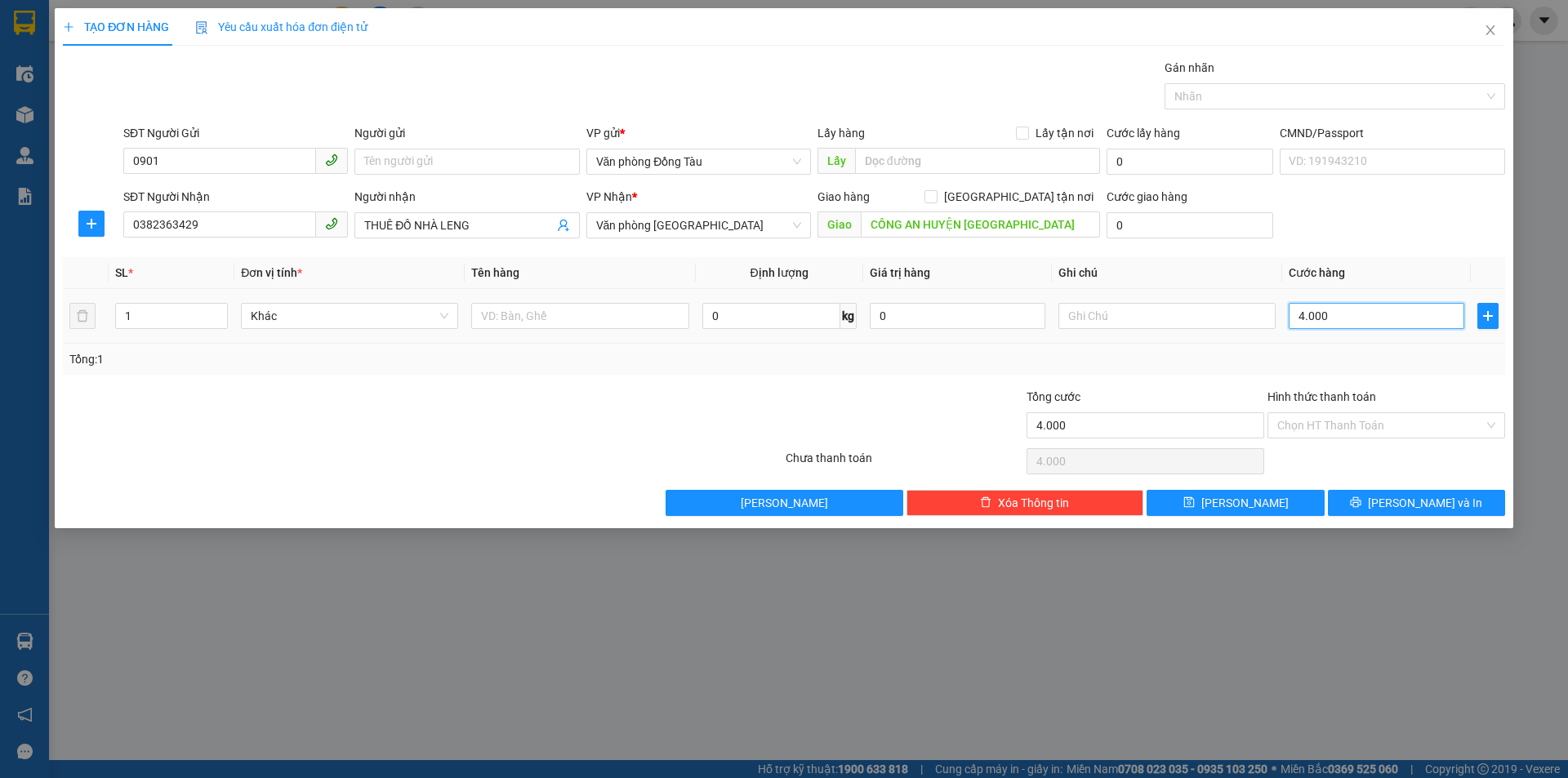
type input "40.000"
click at [1123, 221] on input "0" at bounding box center [1189, 225] width 166 height 26
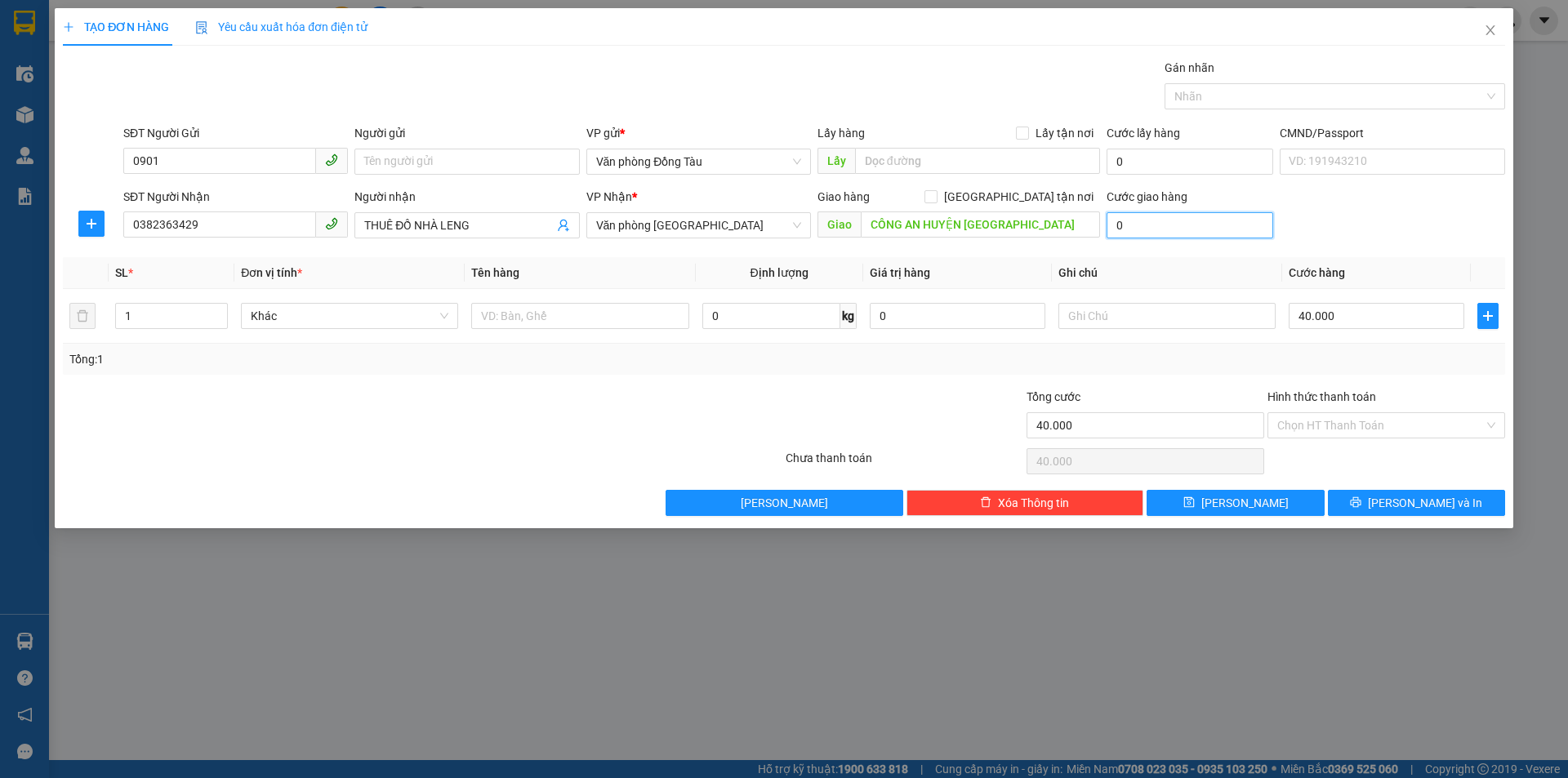
type input "6"
type input "40.006"
type input "60"
type input "40.060"
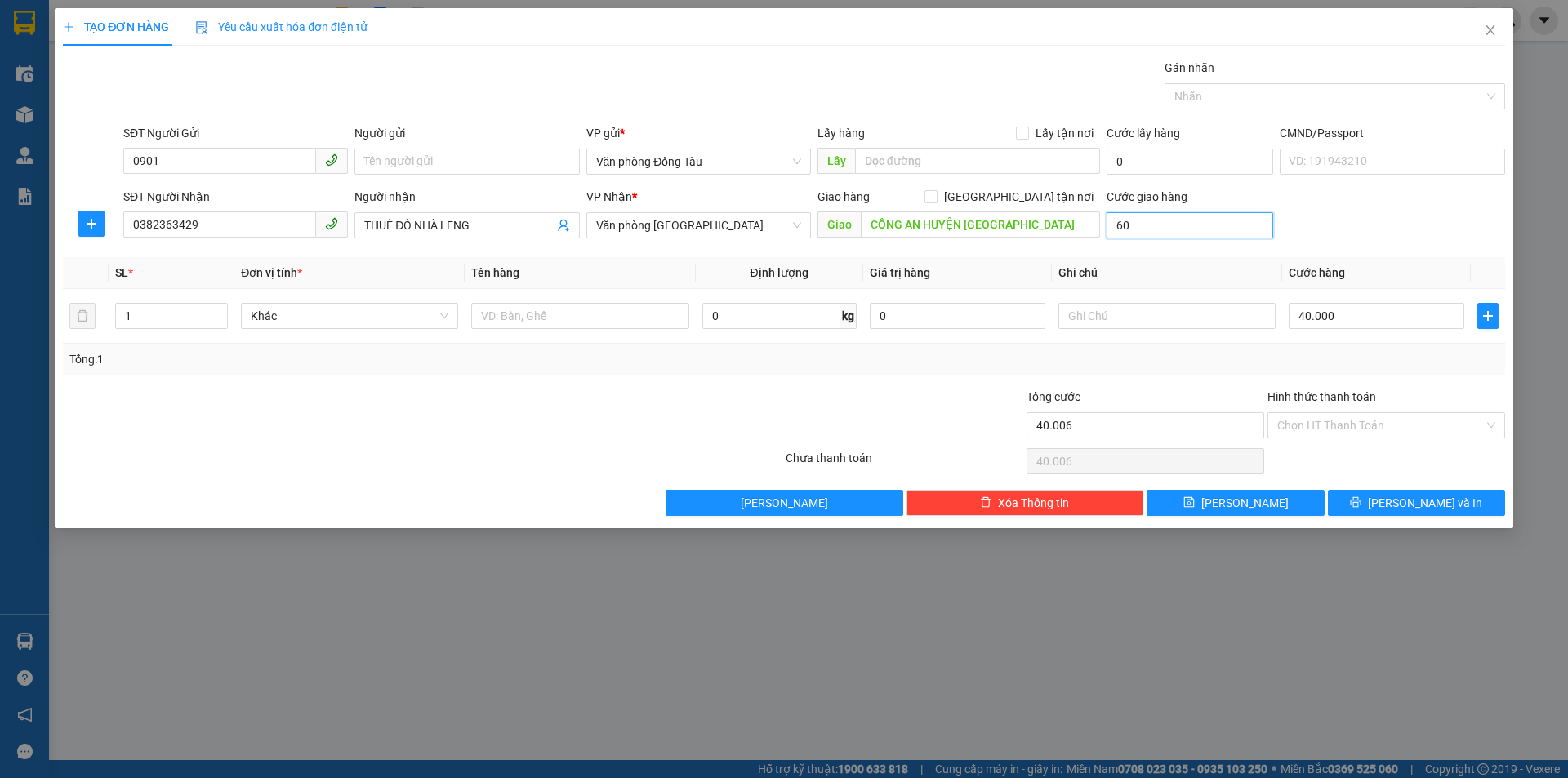
type input "40.060"
type input "600"
type input "40.600"
type input "6.000"
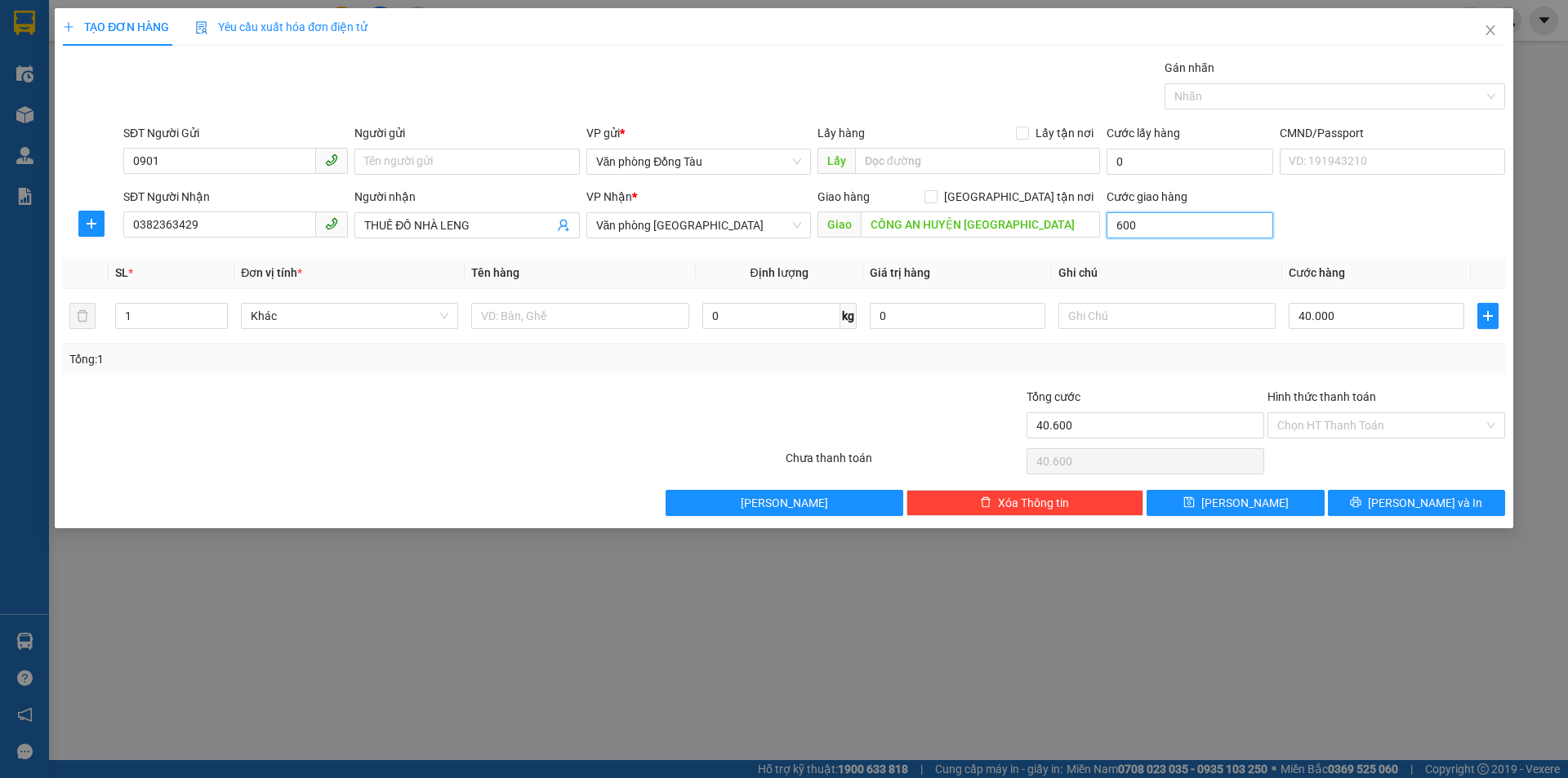
type input "46.000"
type input "60.000"
type input "100.000"
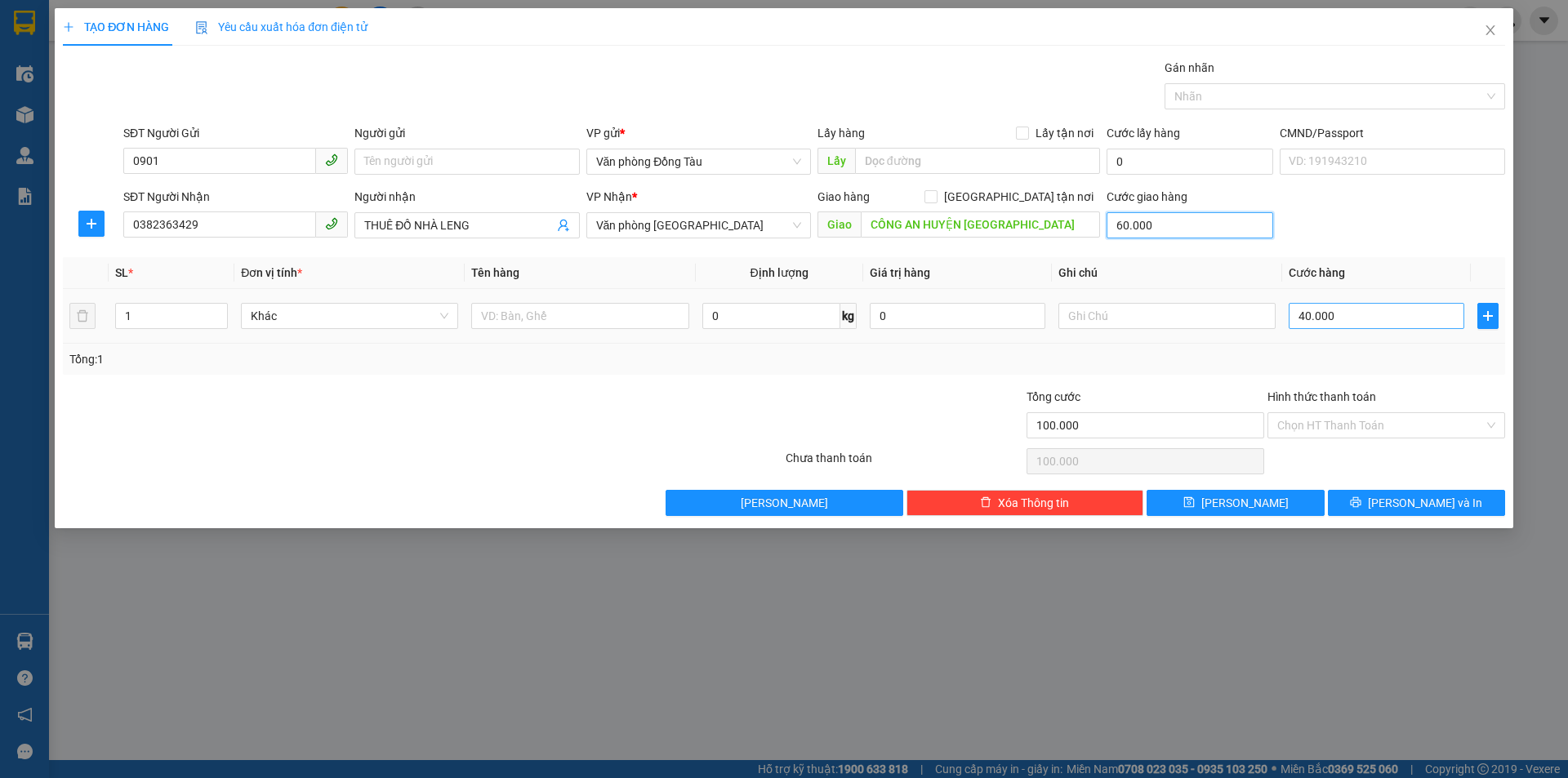
type input "60.000"
click at [1380, 319] on input "40.000" at bounding box center [1377, 316] width 176 height 26
click at [1191, 228] on input "60.000" at bounding box center [1189, 225] width 166 height 26
click at [1353, 321] on input "40.000" at bounding box center [1377, 316] width 176 height 26
click at [1391, 431] on input "Hình thức thanh toán" at bounding box center [1380, 426] width 207 height 24
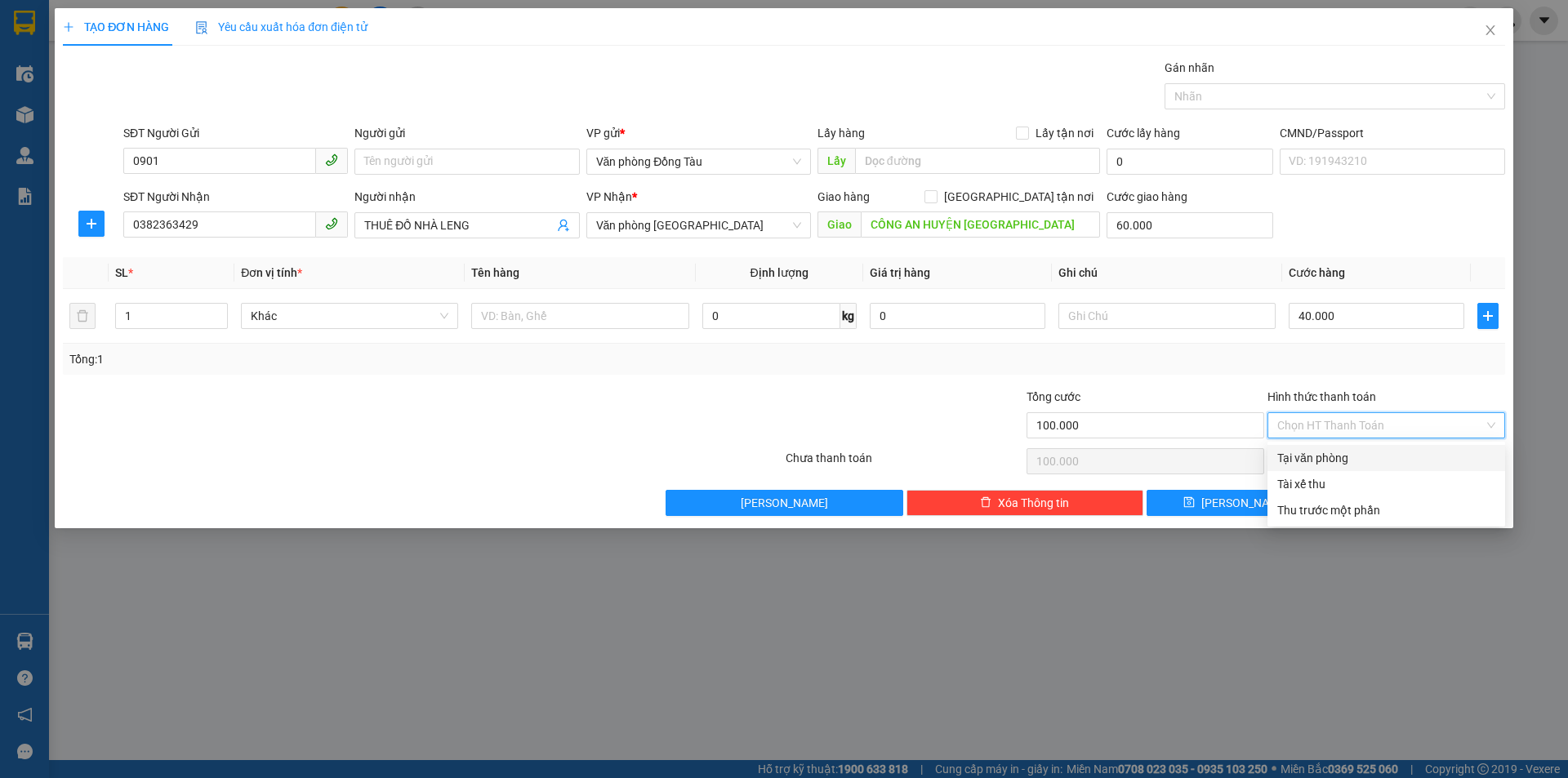
click at [1344, 461] on div "Tại văn phòng" at bounding box center [1385, 457] width 218 height 18
type input "0"
click at [1347, 457] on div "Tại văn phòng" at bounding box center [1385, 457] width 218 height 18
click at [1370, 507] on button "[PERSON_NAME] và In" at bounding box center [1416, 503] width 177 height 26
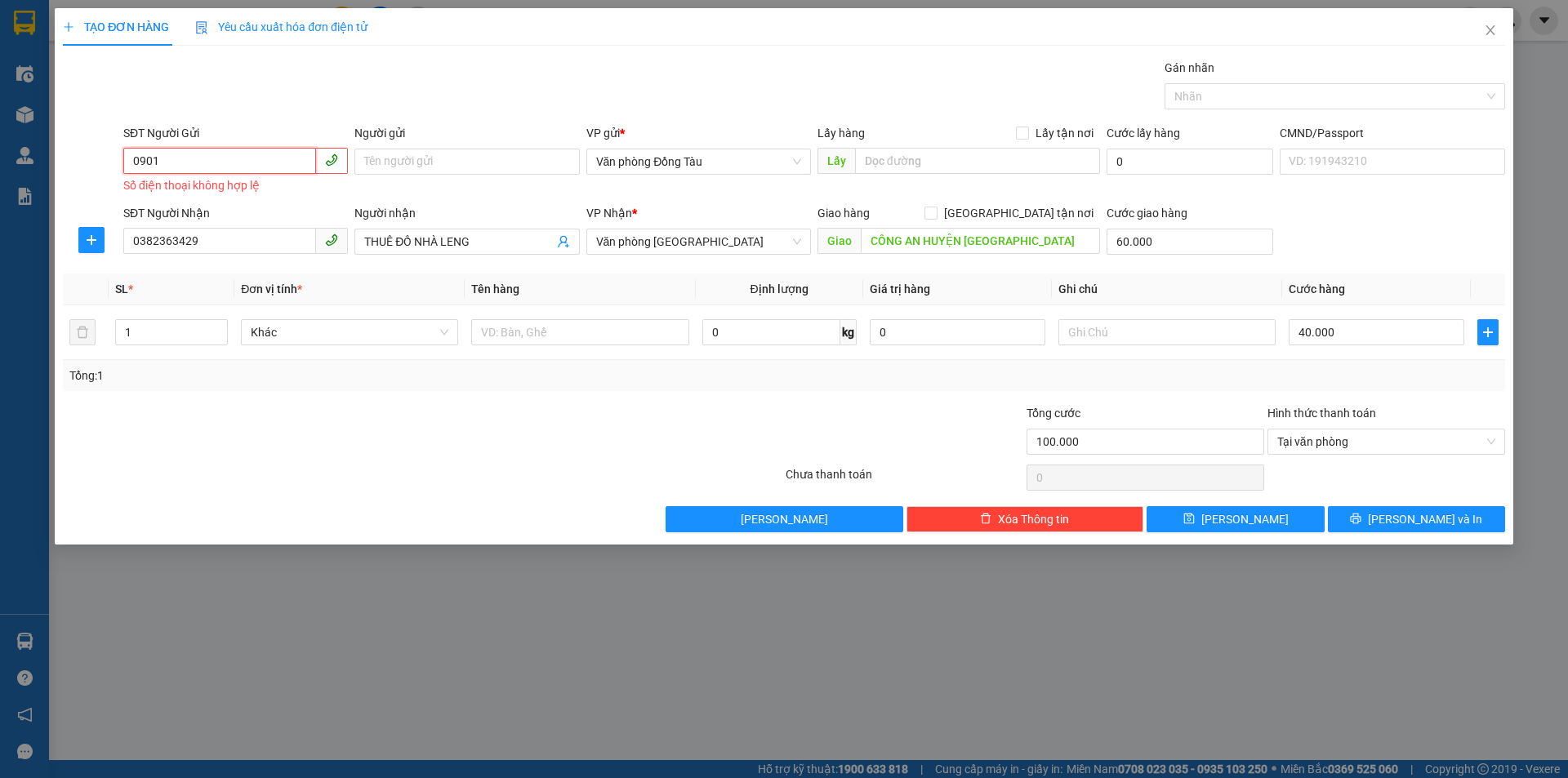
click at [211, 165] on input "0901" at bounding box center [220, 161] width 193 height 26
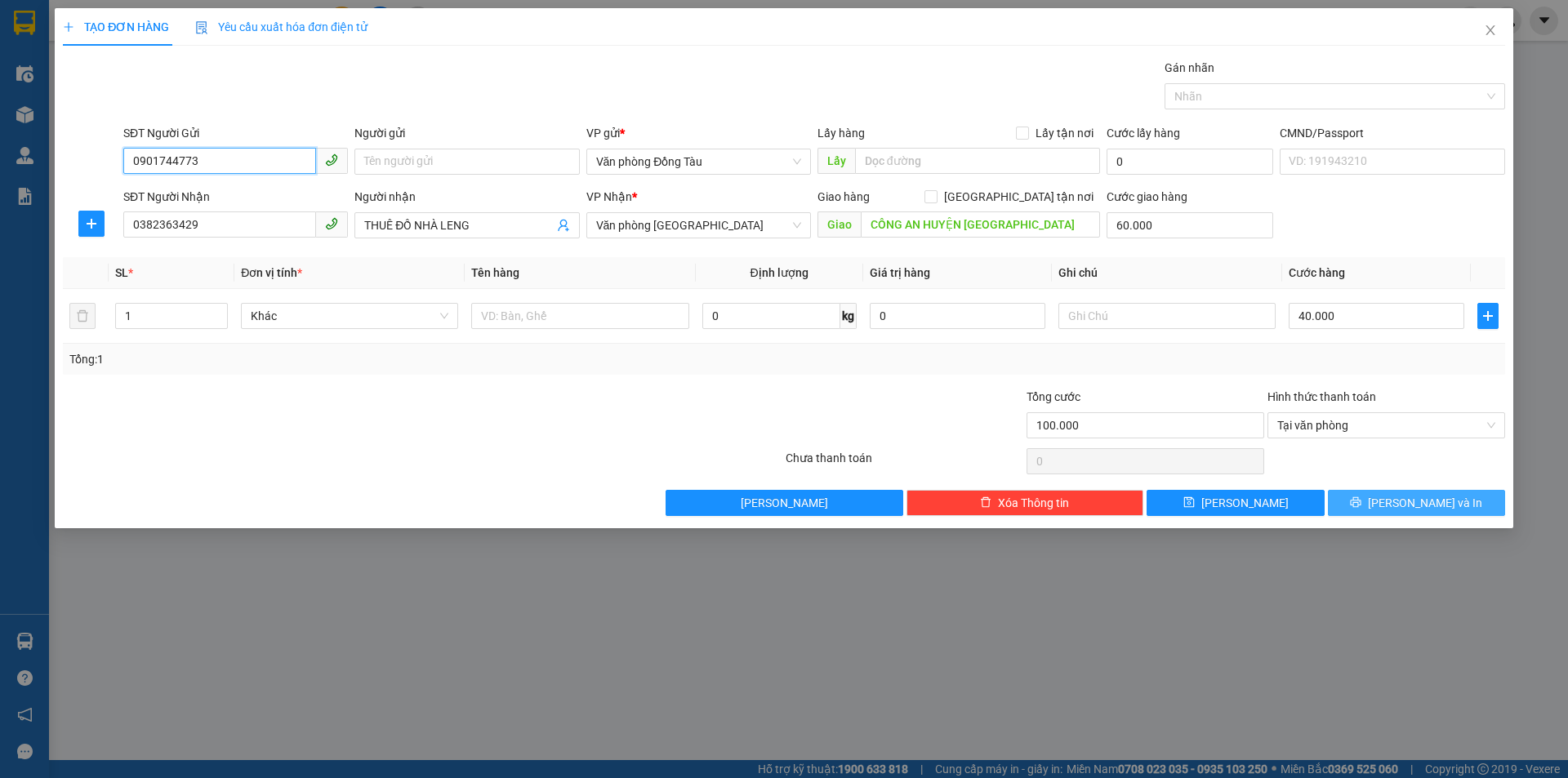
type input "0901744773"
click at [1361, 502] on icon "printer" at bounding box center [1356, 502] width 10 height 10
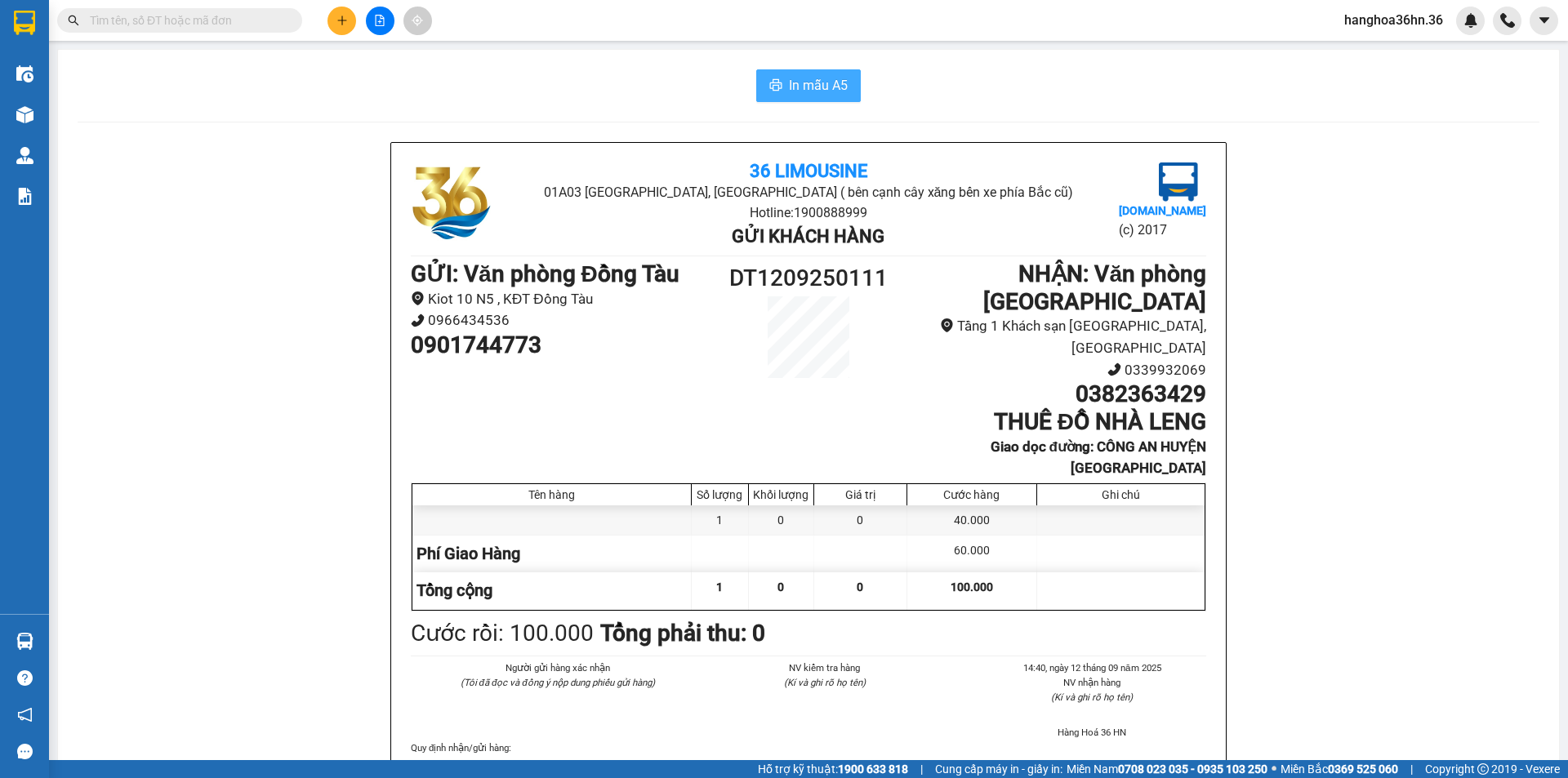
click at [827, 95] on span "In mẫu A5" at bounding box center [818, 85] width 59 height 21
click at [342, 22] on icon "plus" at bounding box center [341, 20] width 11 height 11
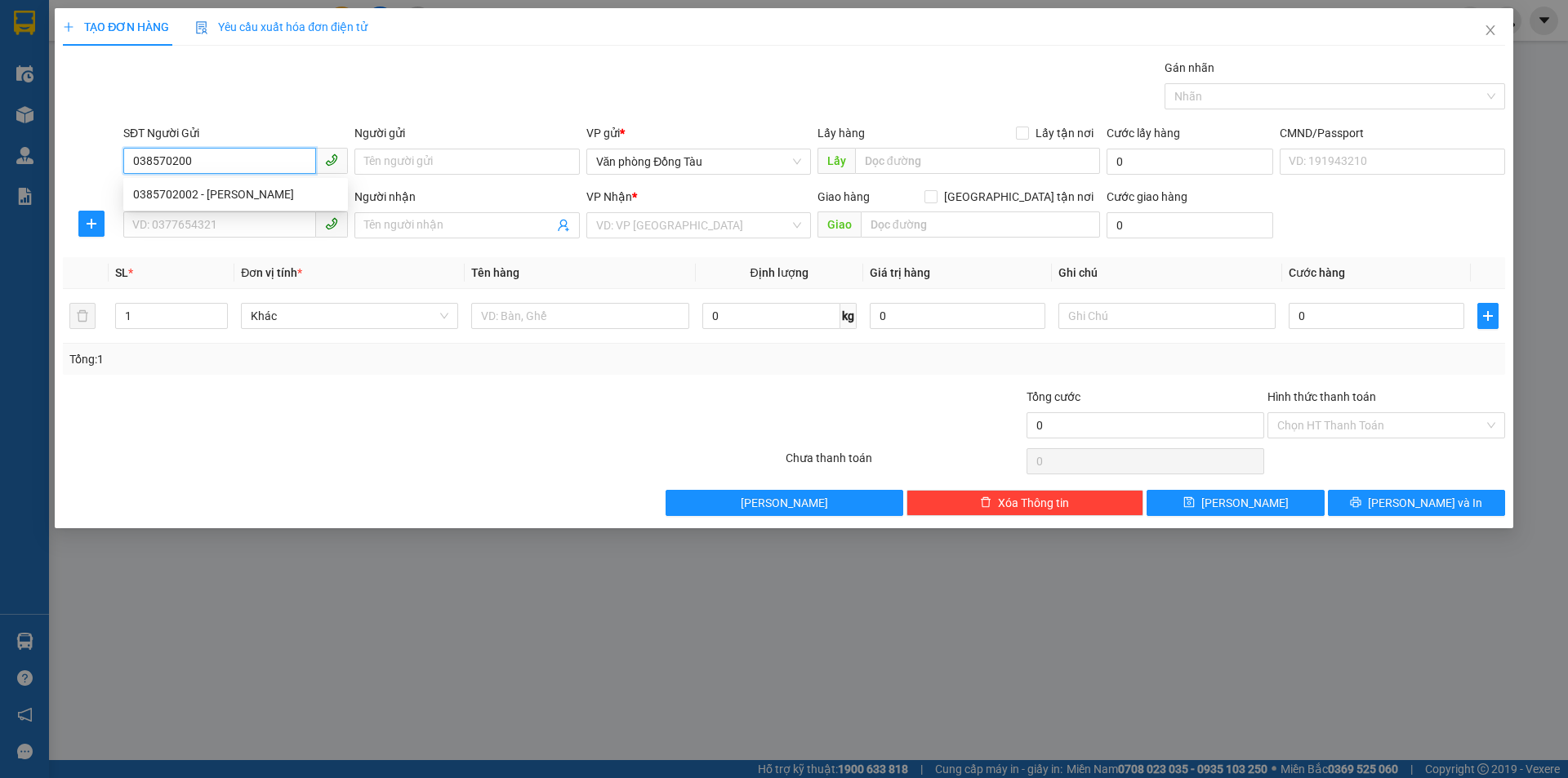
type input "0385702002"
click at [269, 196] on div "0385702002 - [PERSON_NAME]" at bounding box center [235, 194] width 205 height 18
type input "[PERSON_NAME]"
type input "0385702002"
click at [254, 219] on input "SĐT Người Nhận" at bounding box center [220, 224] width 193 height 26
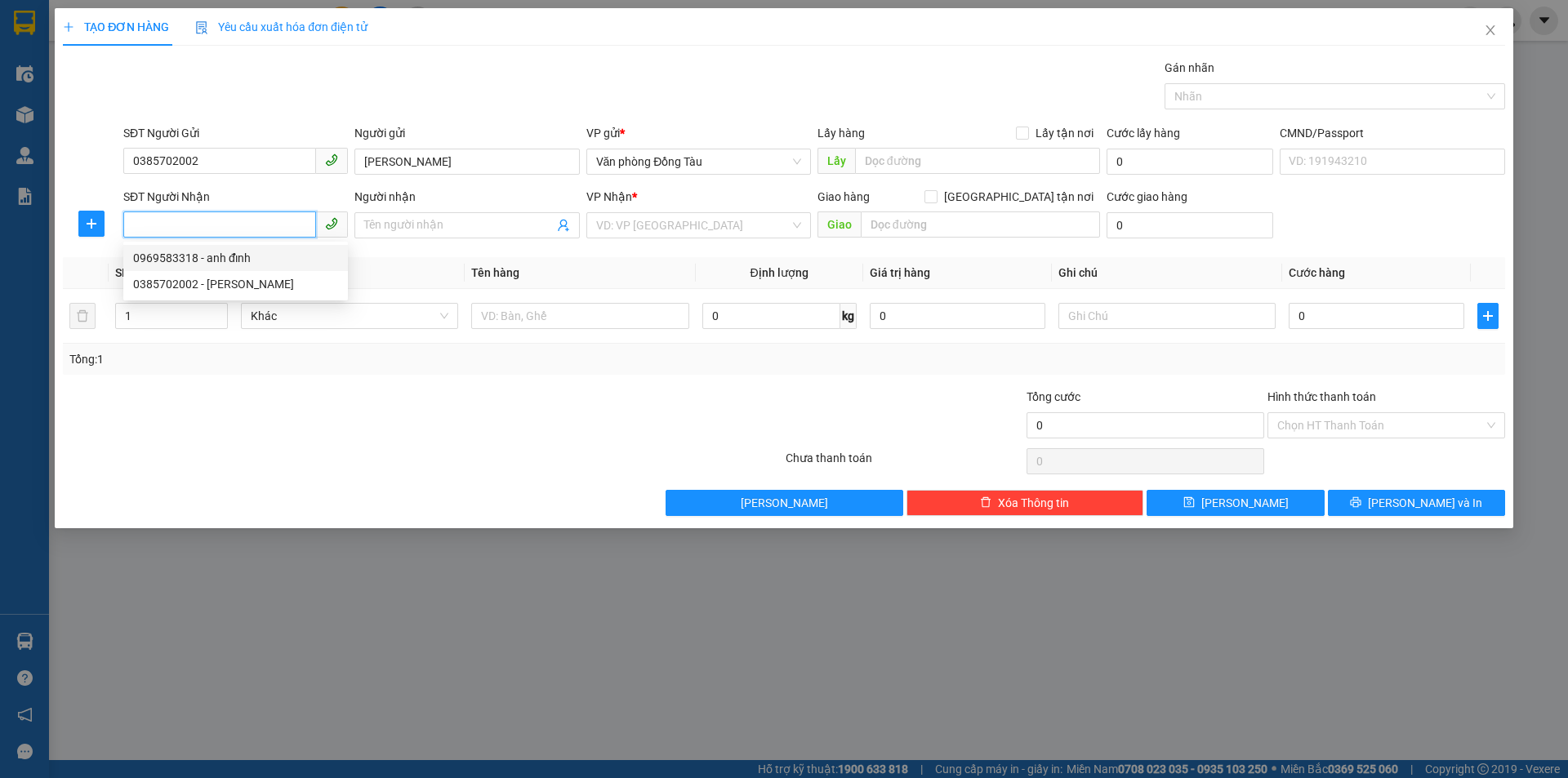
click at [240, 258] on div "0969583318 - anh đỉnh" at bounding box center [235, 258] width 205 height 18
type input "0969583318"
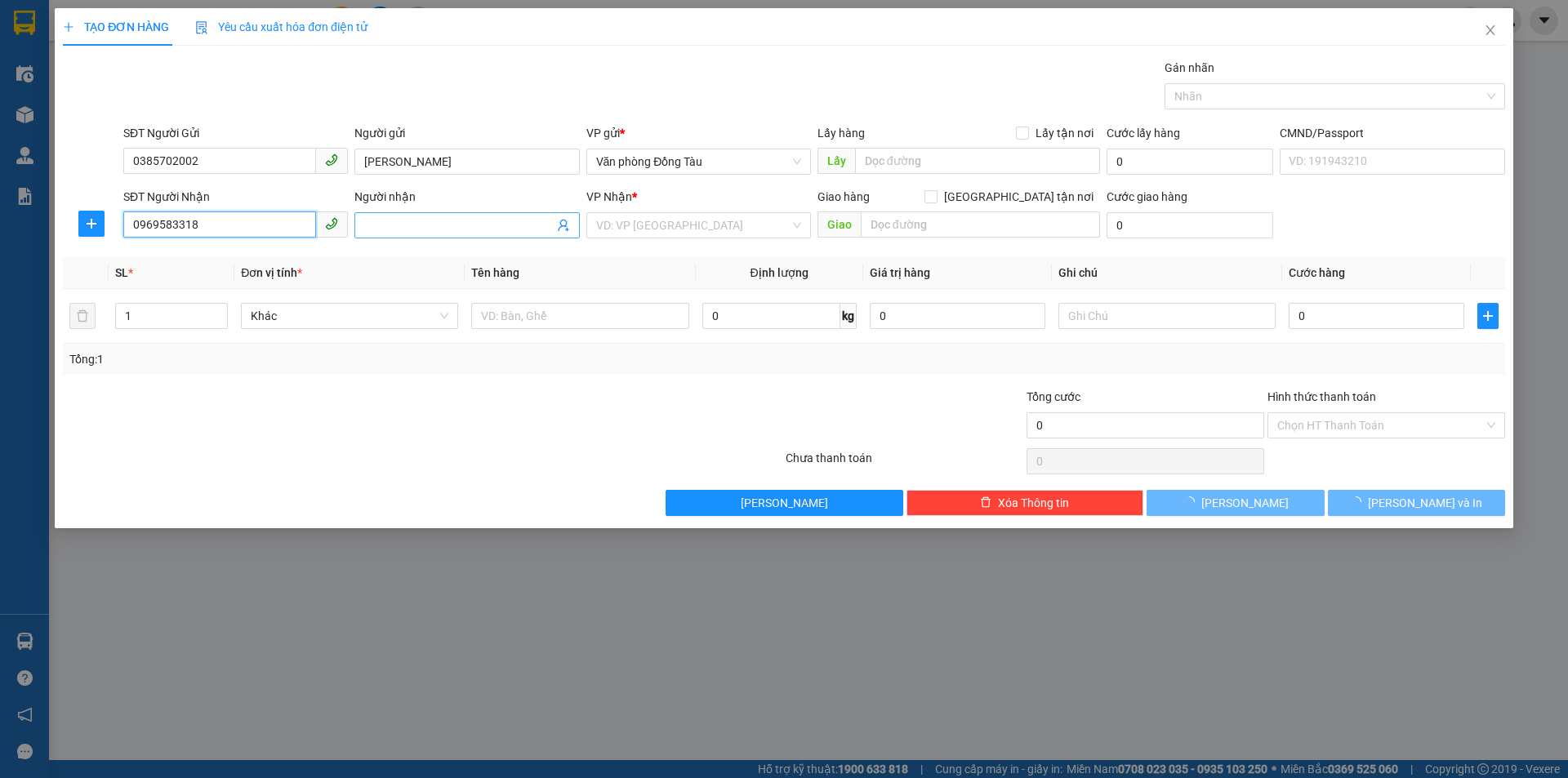
type input "anh đỉnh"
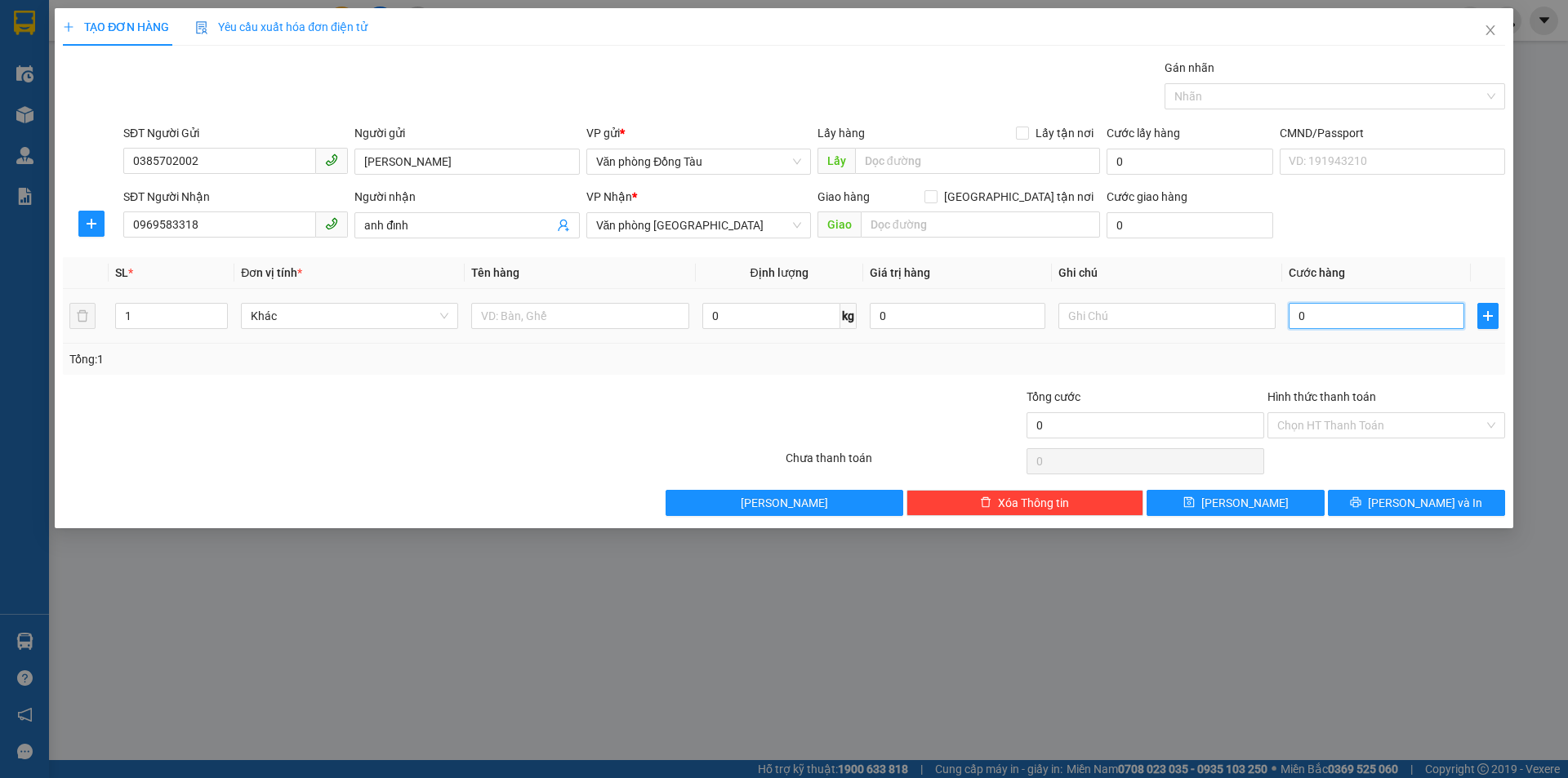
click at [1335, 321] on input "0" at bounding box center [1377, 316] width 176 height 26
type input "3"
type input "30"
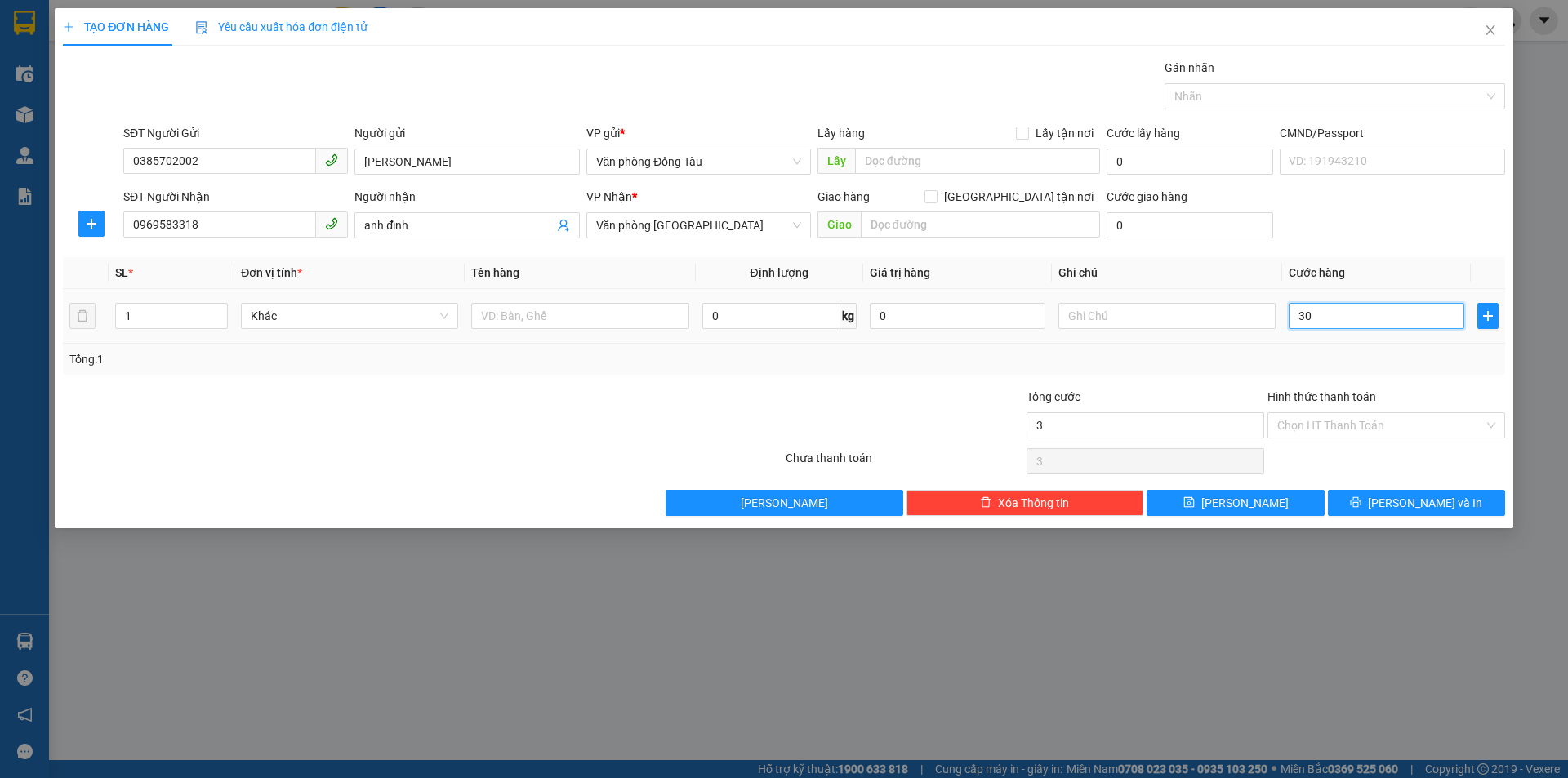
type input "30"
type input "300"
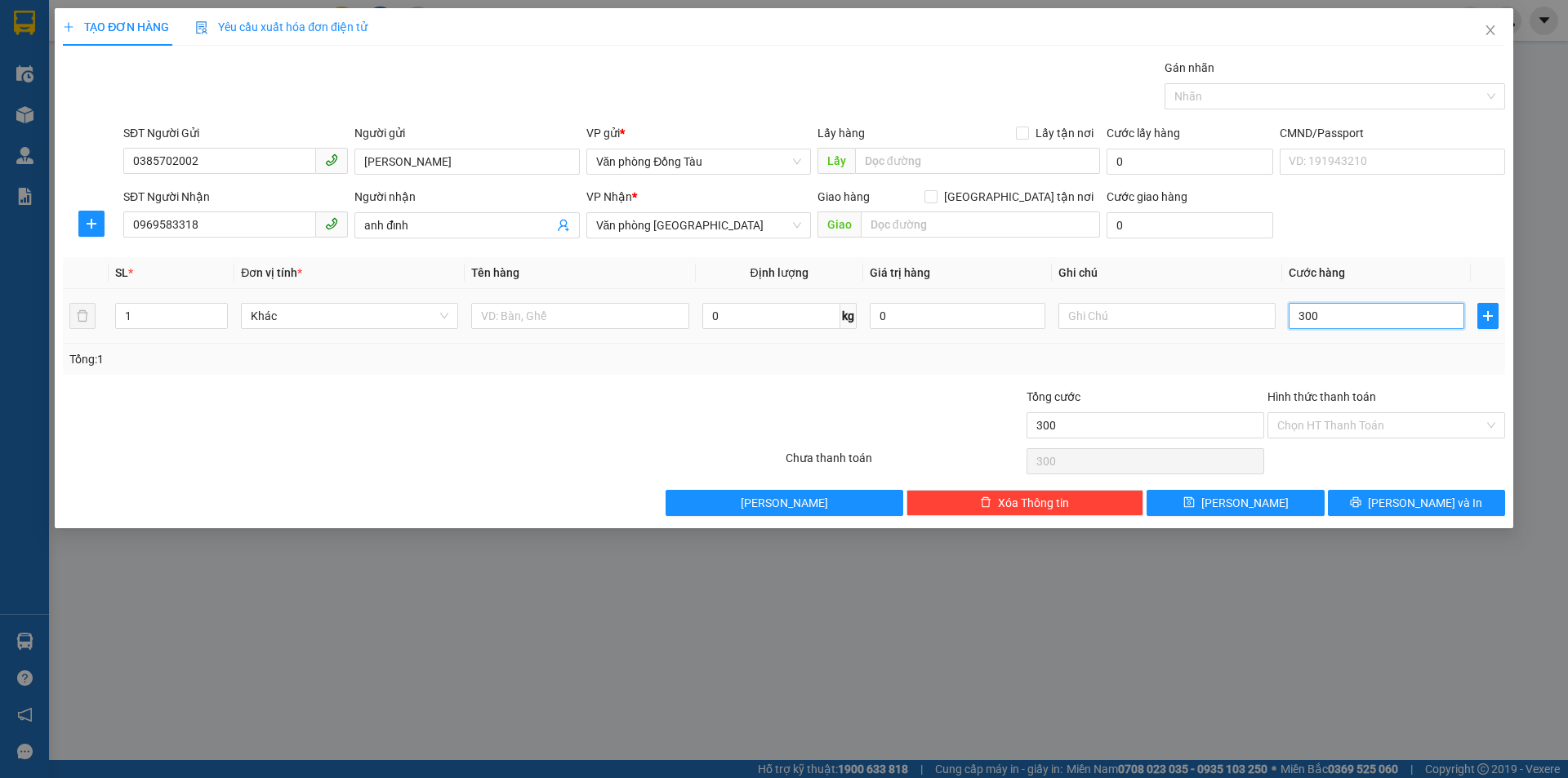
type input "3.000"
type input "30.000"
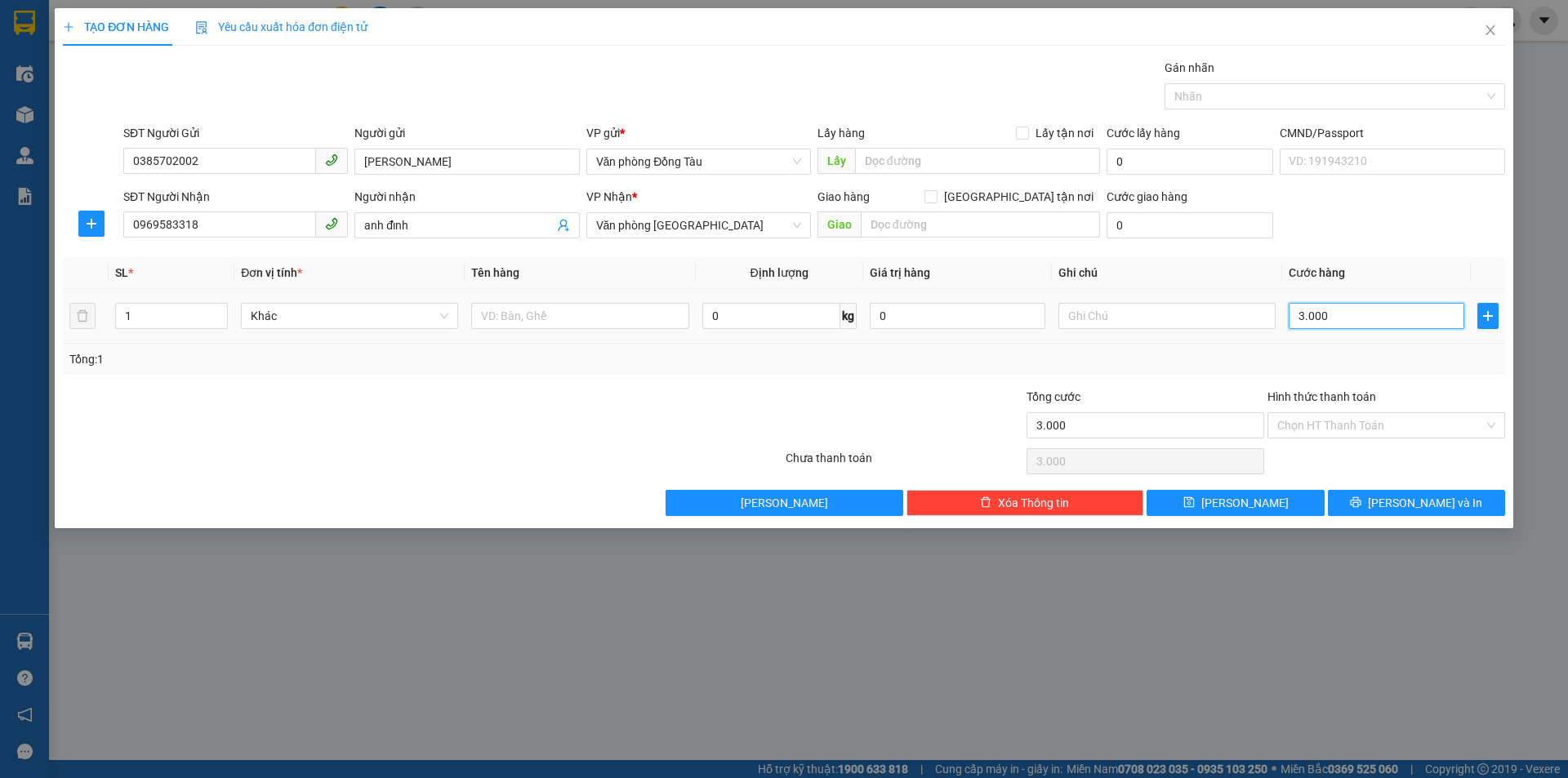
type input "30.000"
click at [1416, 496] on span "[PERSON_NAME] và In" at bounding box center [1425, 502] width 115 height 18
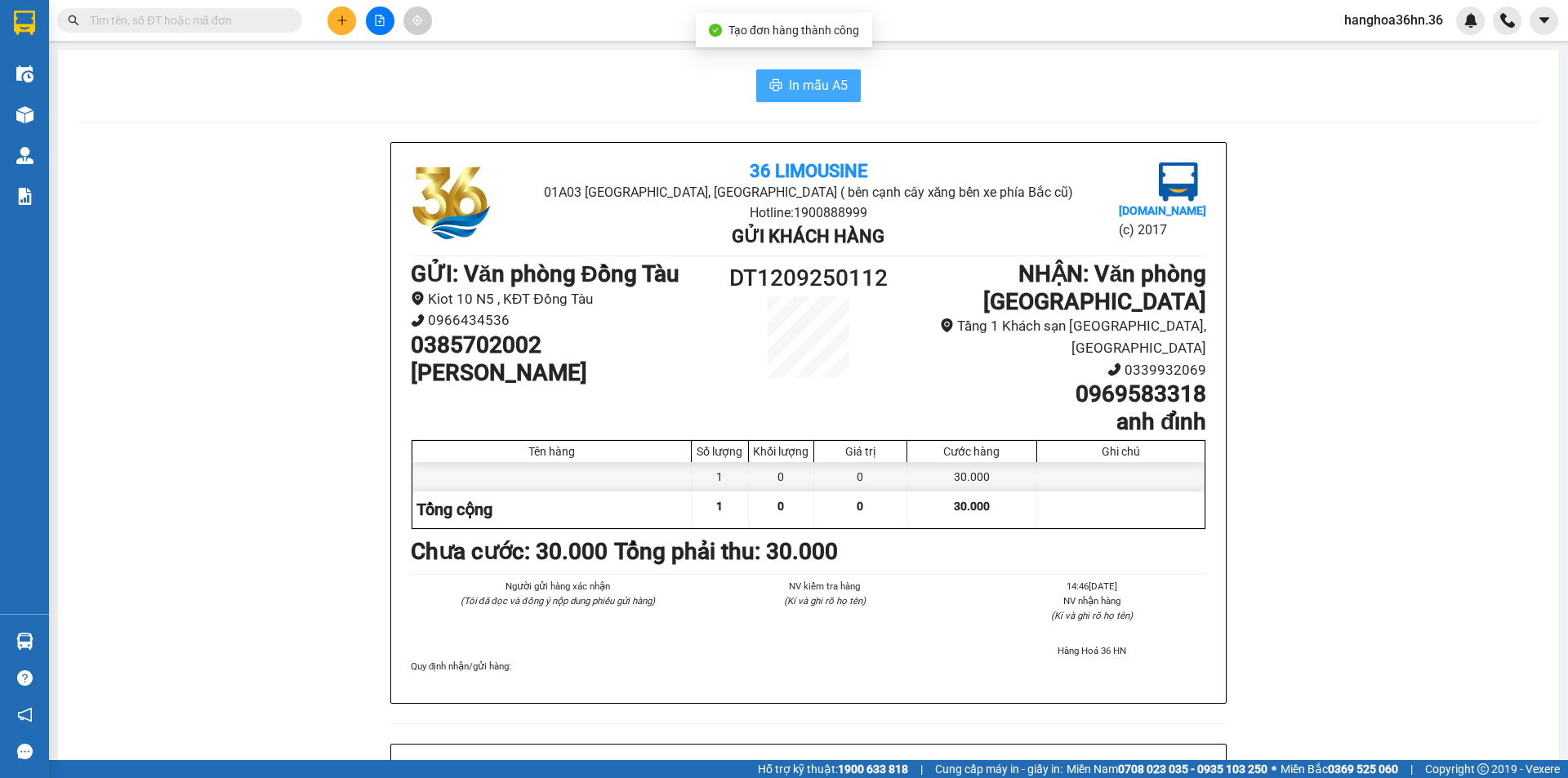
click at [795, 91] on span "In mẫu A5" at bounding box center [818, 85] width 59 height 21
